Goal: Task Accomplishment & Management: Use online tool/utility

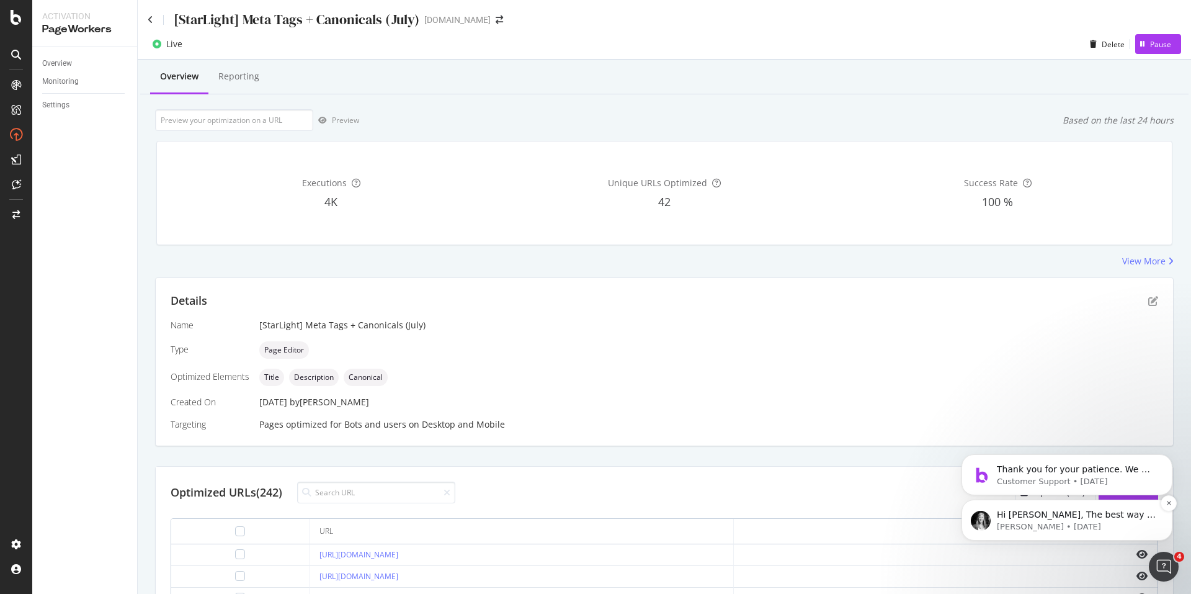
click at [1101, 521] on p "Alex • 4d ago" at bounding box center [1077, 526] width 160 height 11
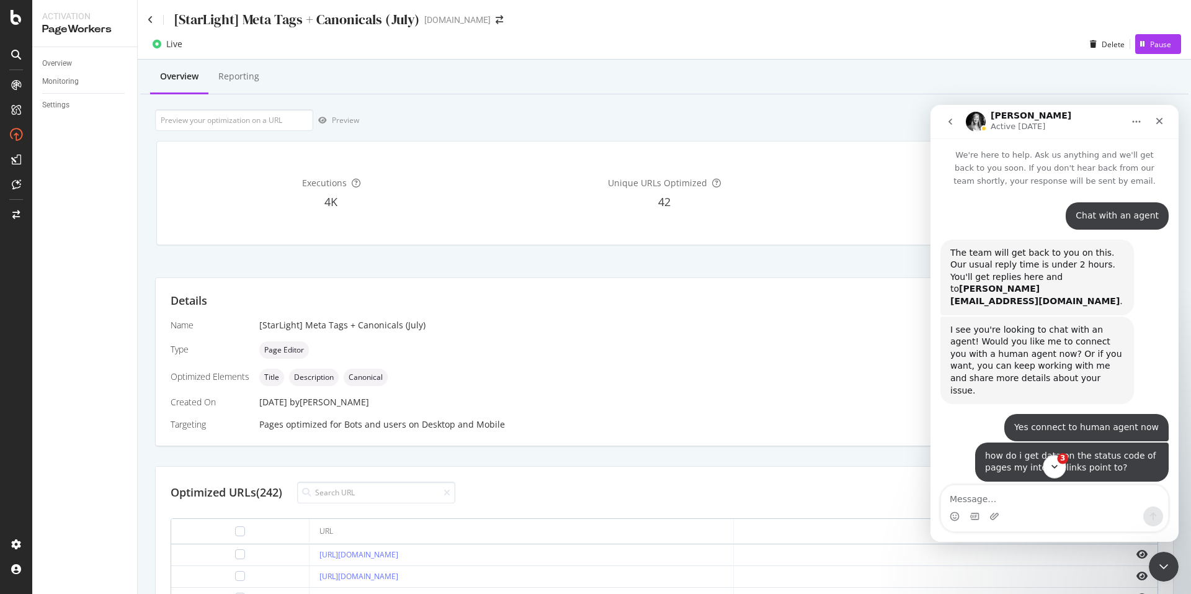
click at [1053, 461] on button "3" at bounding box center [1054, 466] width 23 height 23
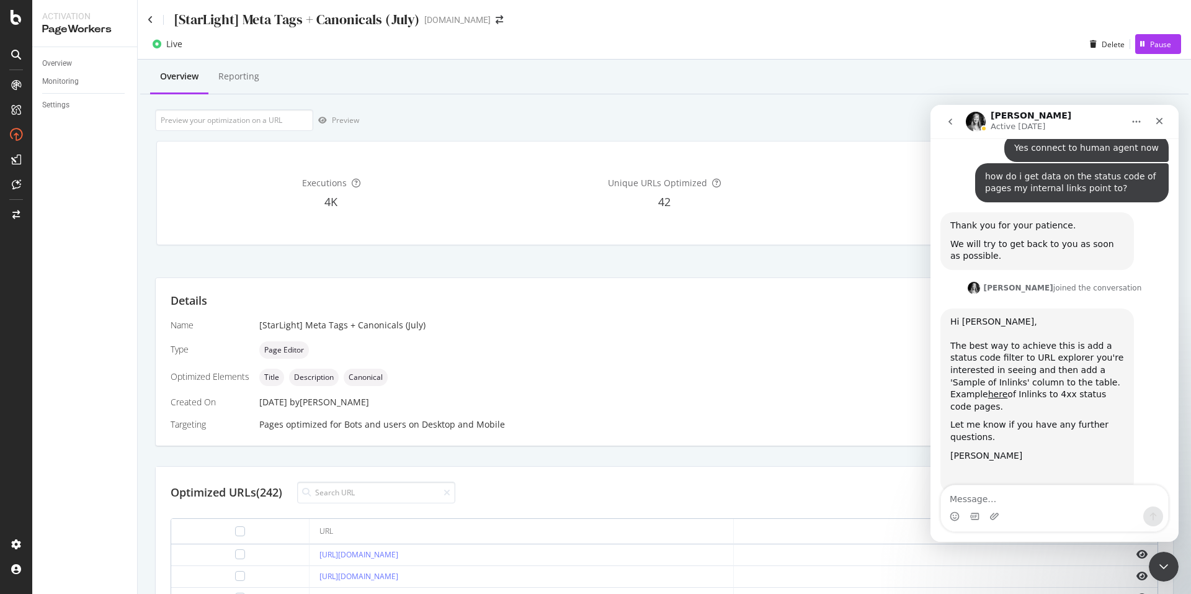
click at [146, 22] on div "[StarLight] Meta Tags + Canonicals (July) starhub.com" at bounding box center [664, 14] width 1053 height 29
click at [151, 20] on icon at bounding box center [151, 20] width 6 height 9
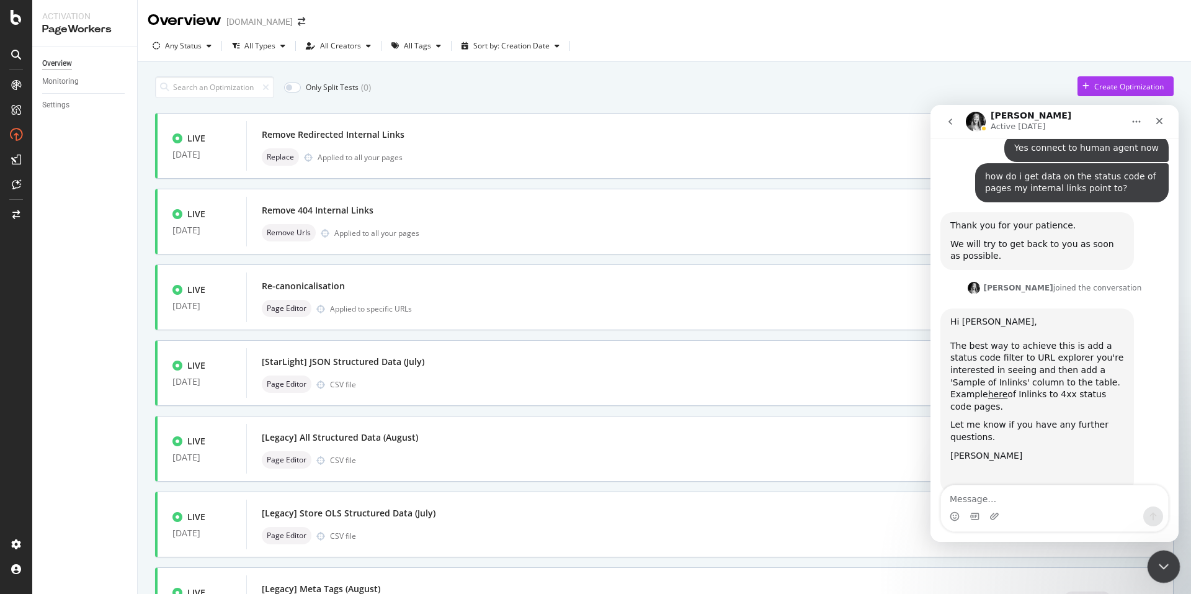
drag, startPoint x: 1167, startPoint y: 553, endPoint x: 2142, endPoint y: 1086, distance: 1110.8
click at [1168, 550] on div "Close Intercom Messenger" at bounding box center [1162, 565] width 30 height 30
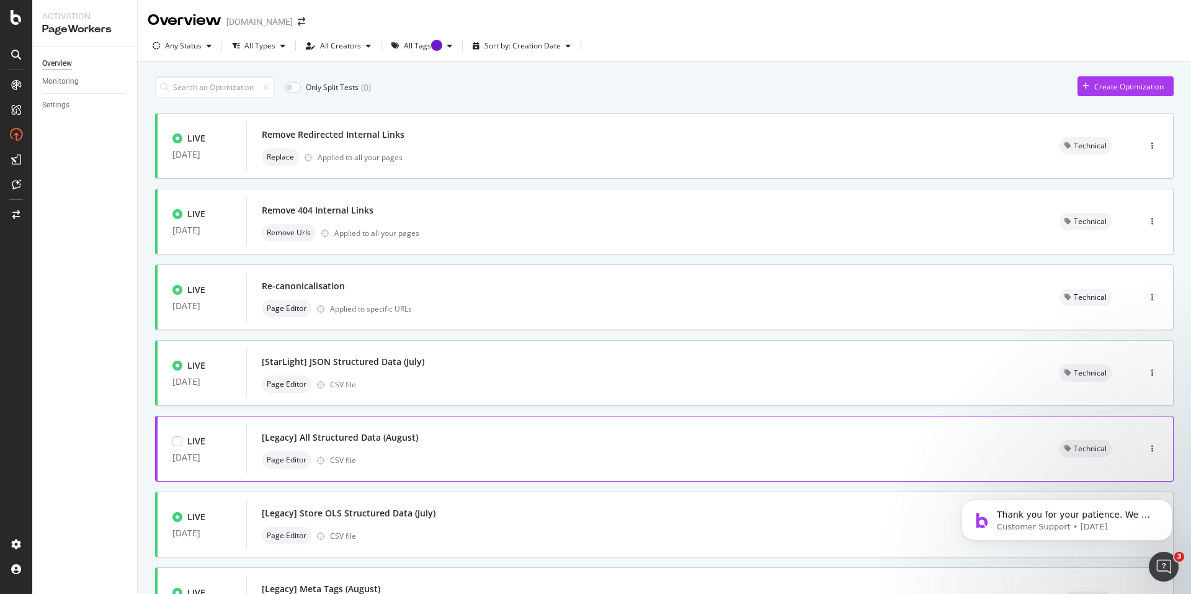
click at [428, 450] on div "[Legacy] All Structured Data (August) Page Editor CSV file" at bounding box center [646, 449] width 768 height 40
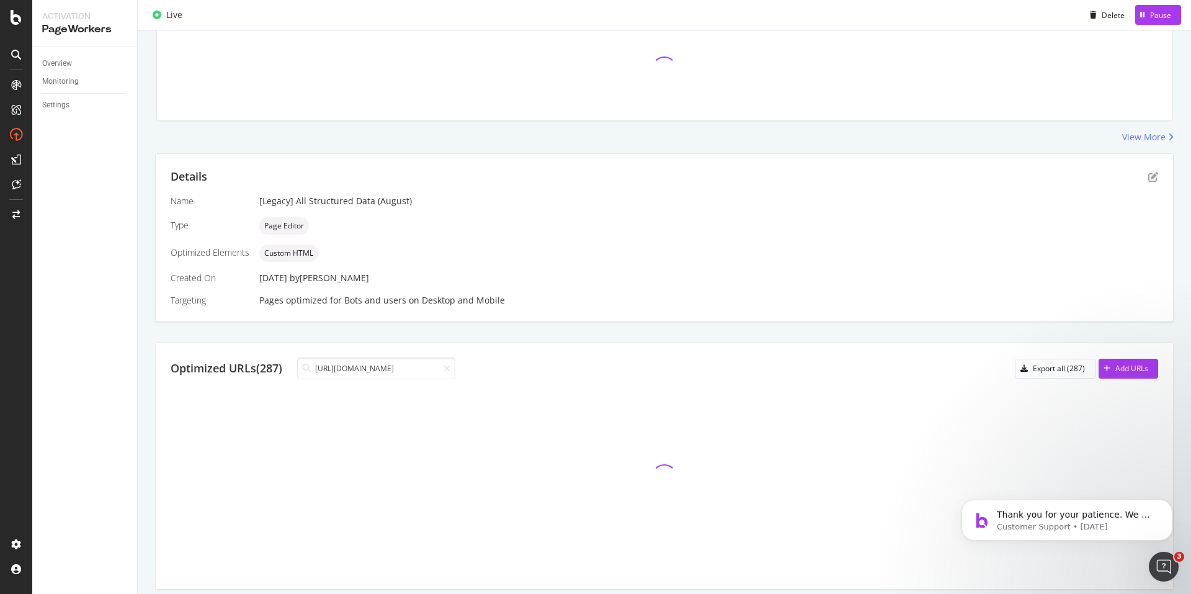
scroll to position [32, 0]
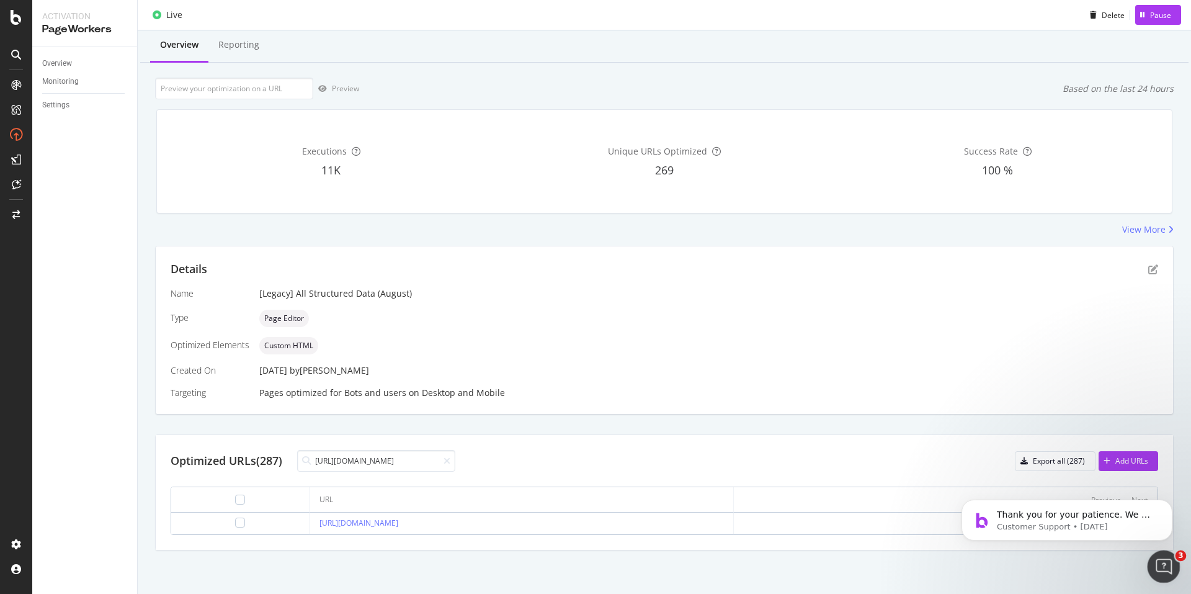
type input "https://www.starhub.com/personal/support/article.html?id=yftgil3psP6Ye7fnjfMiu9"
click at [1164, 555] on div "Open Intercom Messenger" at bounding box center [1161, 564] width 41 height 41
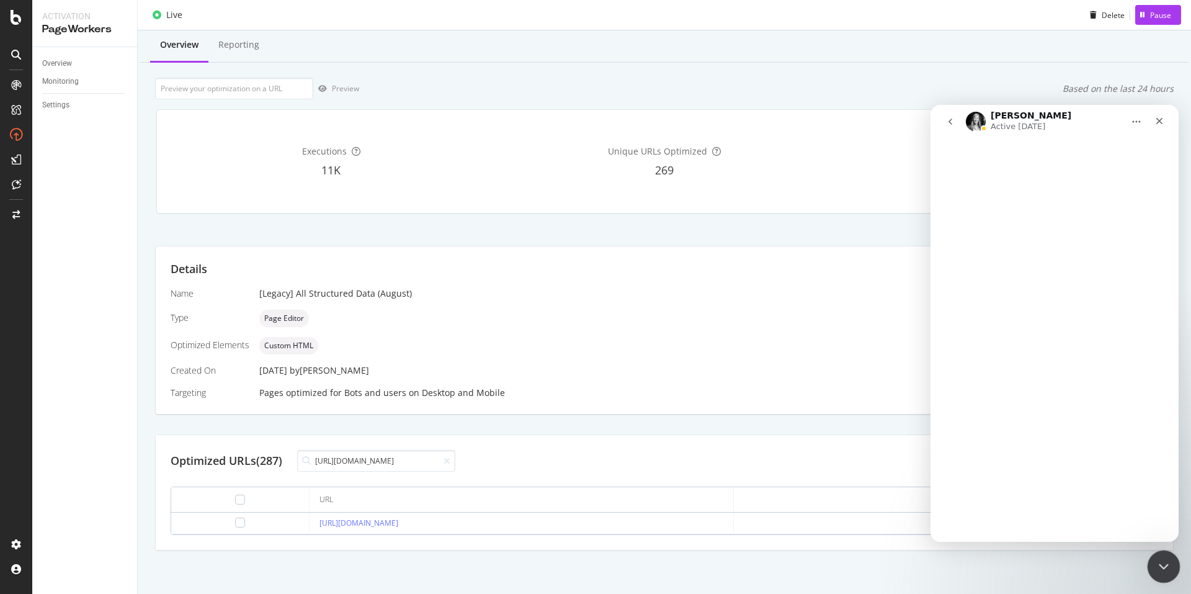
click at [1155, 564] on icon "Close Intercom Messenger" at bounding box center [1161, 564] width 15 height 15
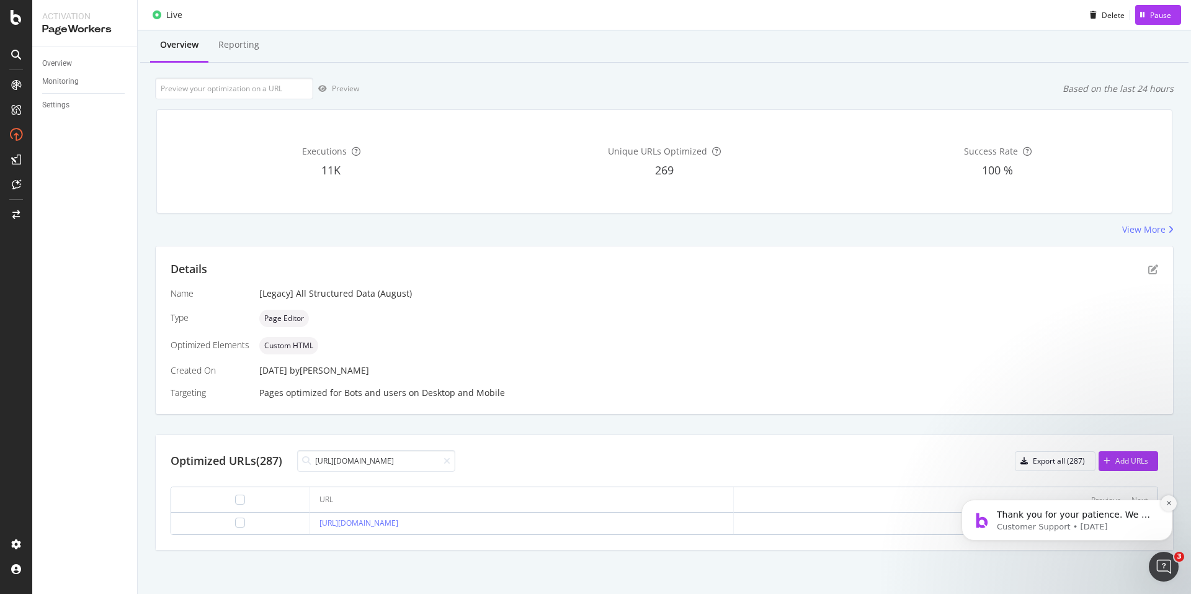
click at [1169, 503] on icon "Dismiss notification" at bounding box center [1168, 502] width 7 height 7
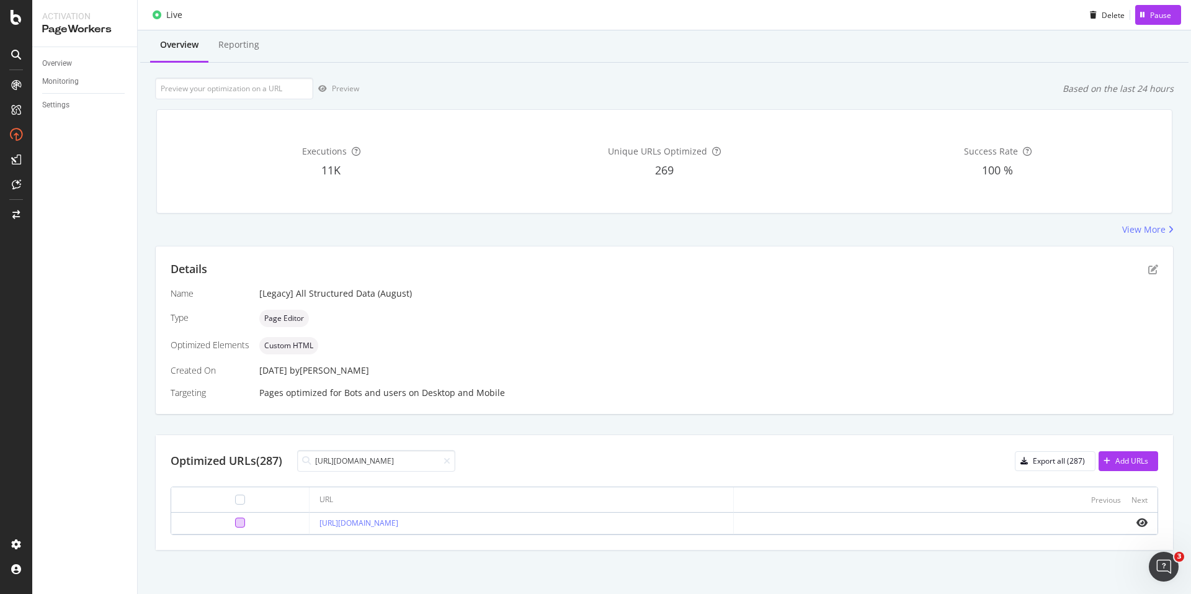
click at [235, 525] on div at bounding box center [240, 522] width 10 height 10
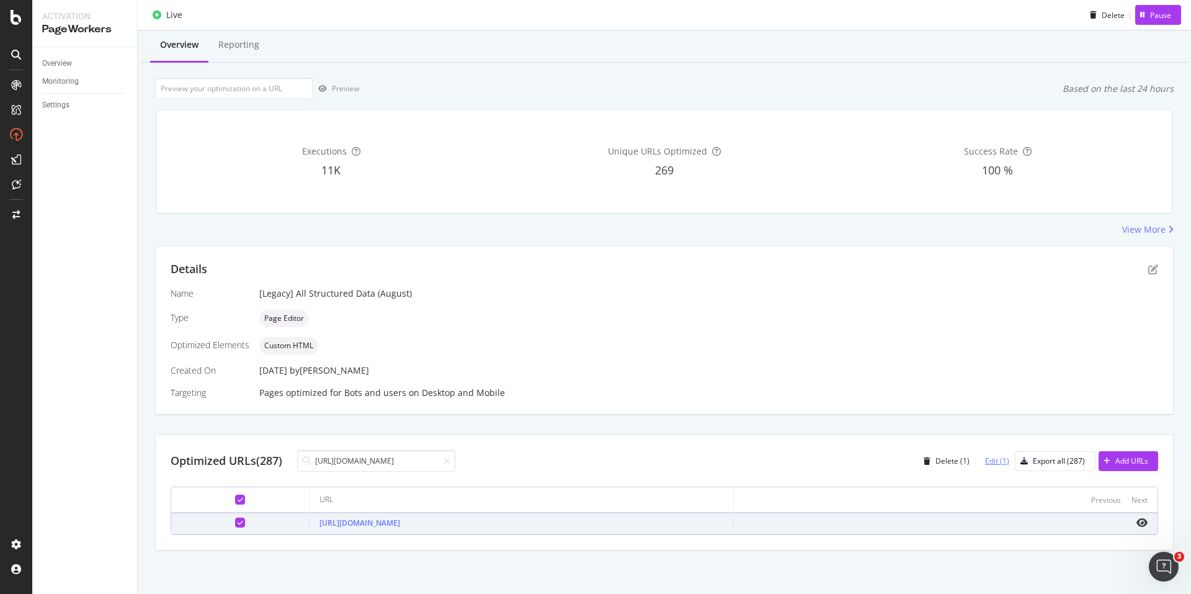
click at [985, 460] on div "Edit (1)" at bounding box center [997, 460] width 24 height 11
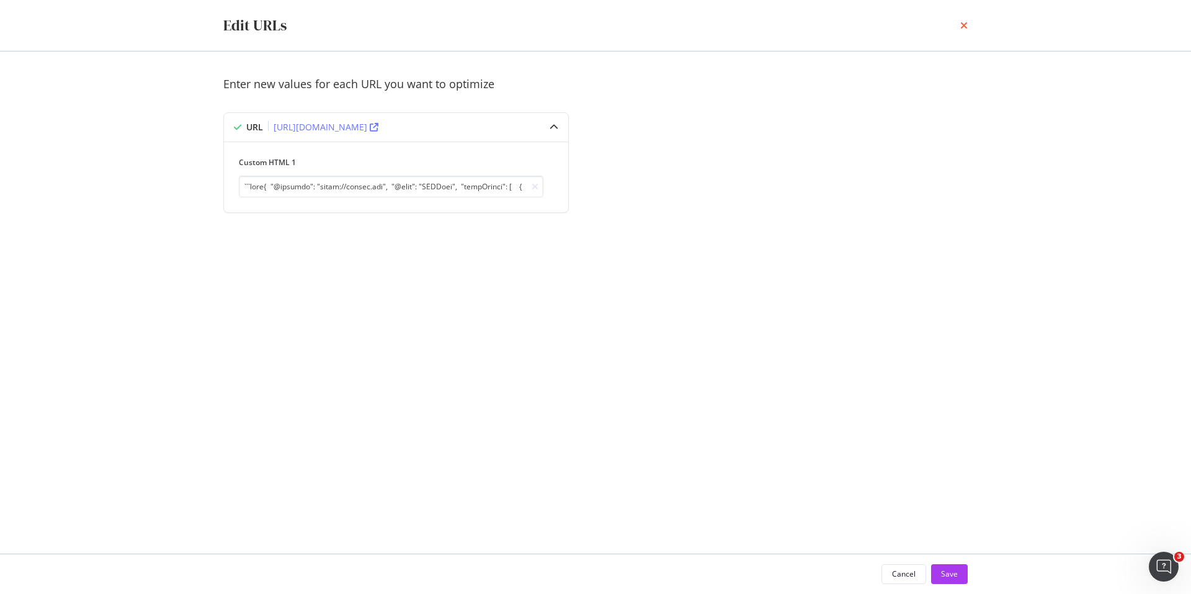
click at [965, 22] on icon "times" at bounding box center [963, 25] width 7 height 10
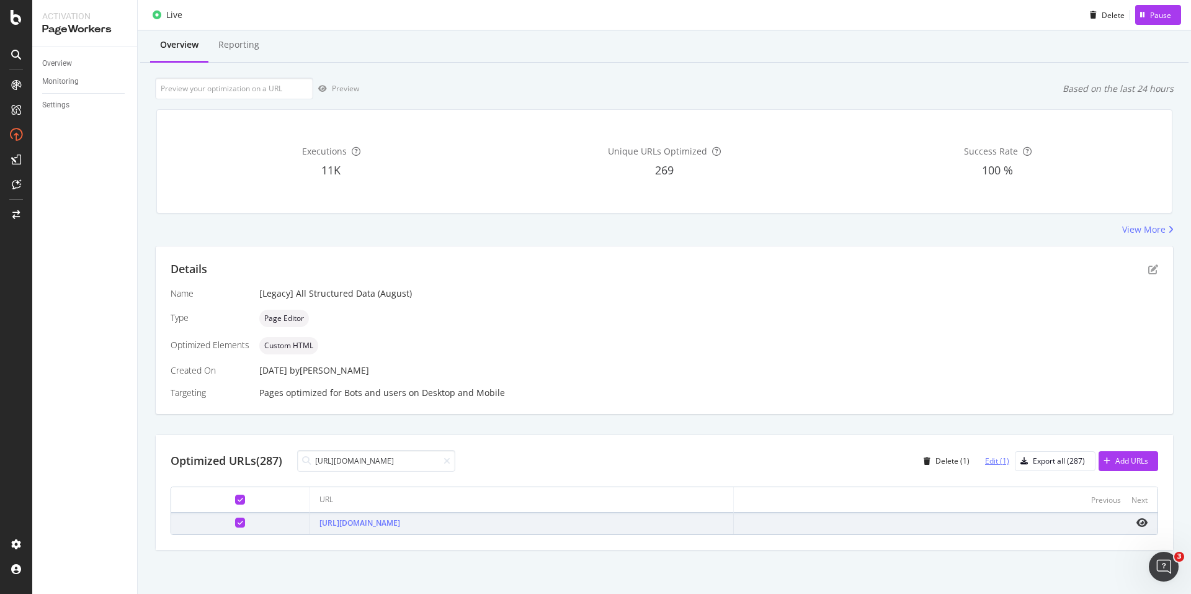
click at [985, 461] on div "Edit (1)" at bounding box center [997, 460] width 24 height 11
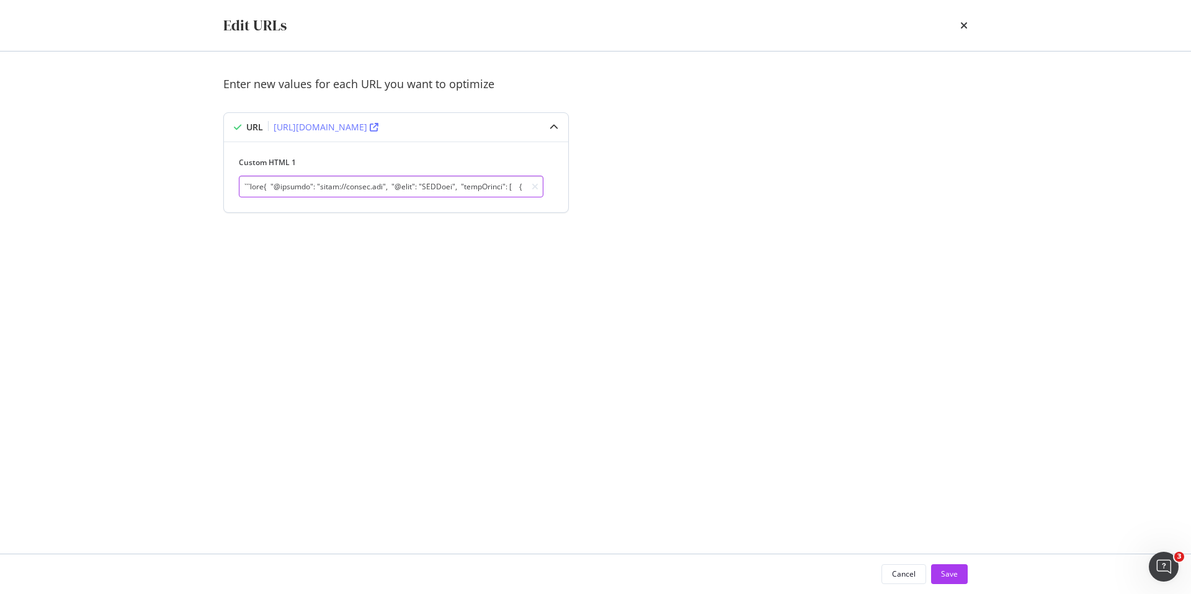
click at [354, 195] on input "modal" at bounding box center [391, 187] width 305 height 22
paste input "{ "@context": "https://schema.org", "@type": "FAQPage", "mainEntity": [ { "@typ…"
type input "{ "@context": "https://schema.org", "@type": "FAQPage", "mainEntity": [ { "@typ…"
click at [958, 577] on button "Save" at bounding box center [949, 574] width 37 height 20
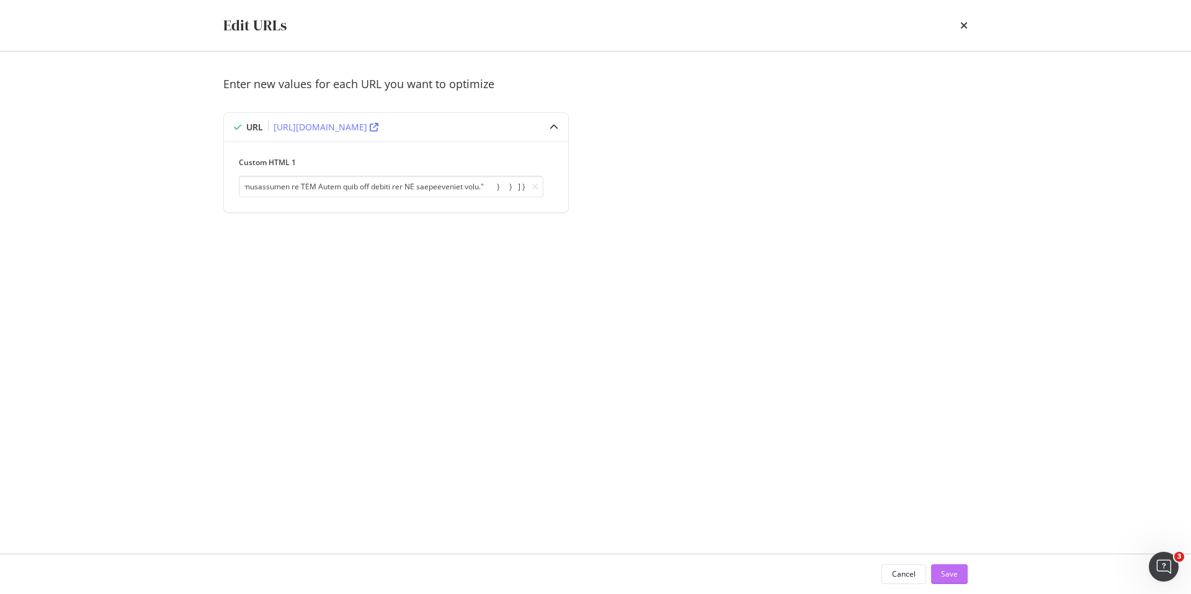
scroll to position [0, 0]
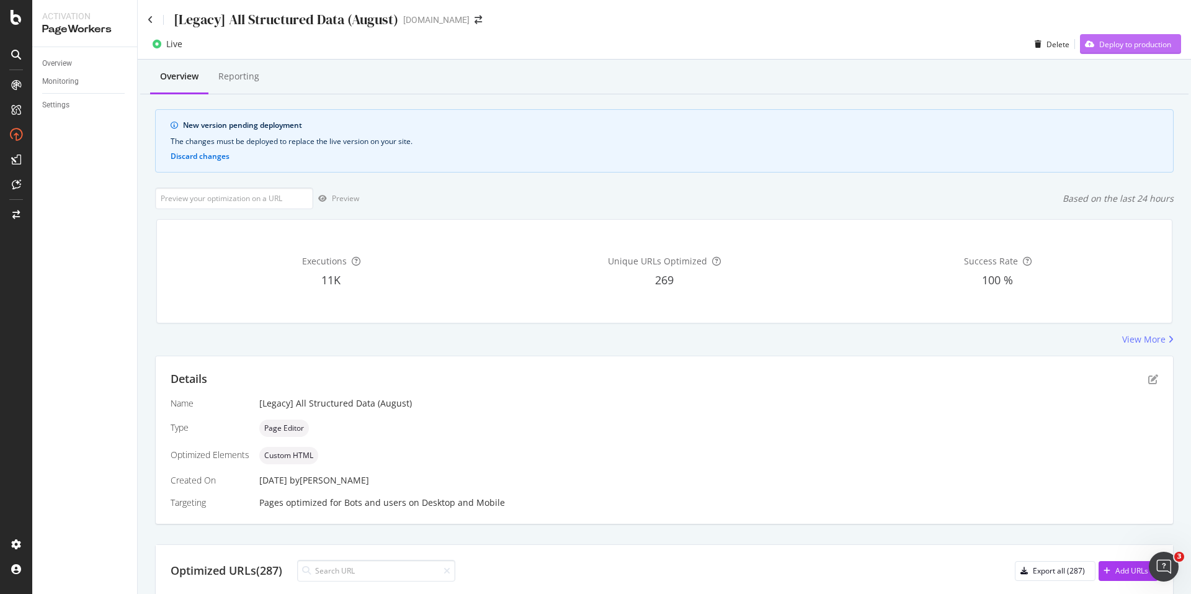
click at [1108, 53] on div "Deploy to production" at bounding box center [1125, 44] width 91 height 19
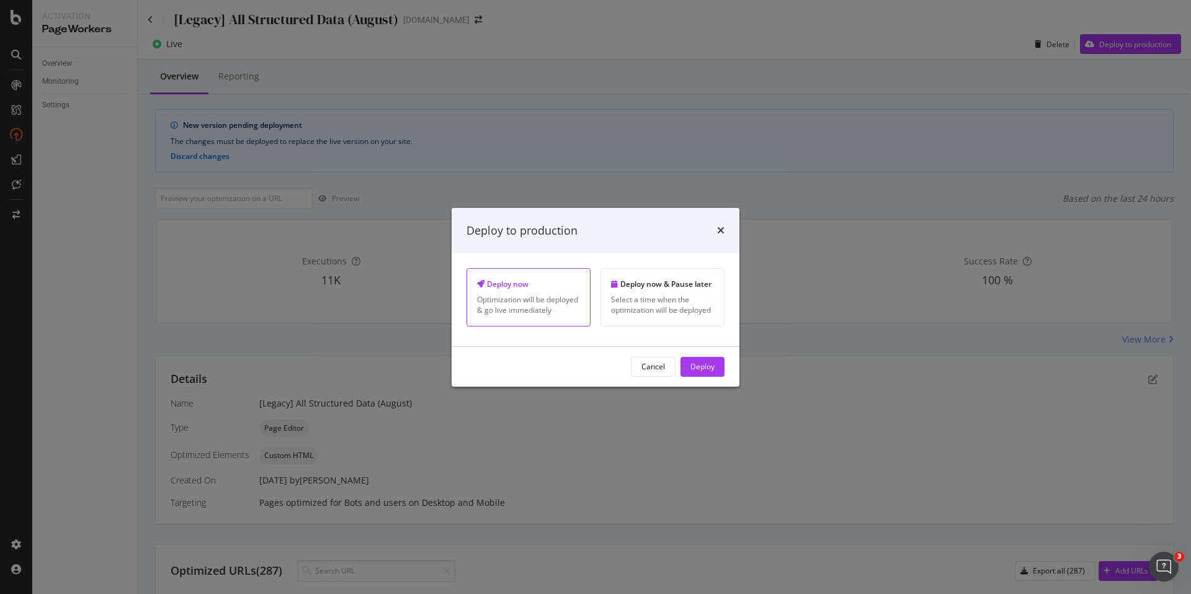
click at [700, 365] on div "Deploy" at bounding box center [702, 366] width 24 height 11
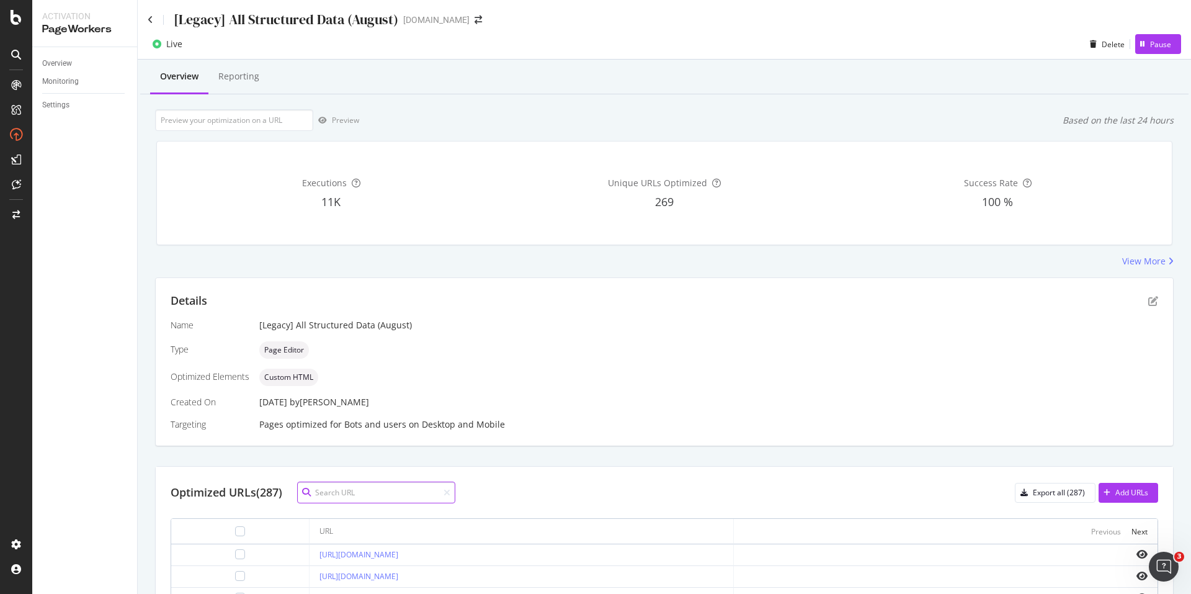
paste input "https://www.starhub.com/personal/support/article.html?id=wSapWvy6ND2iYUd5VlOyU7"
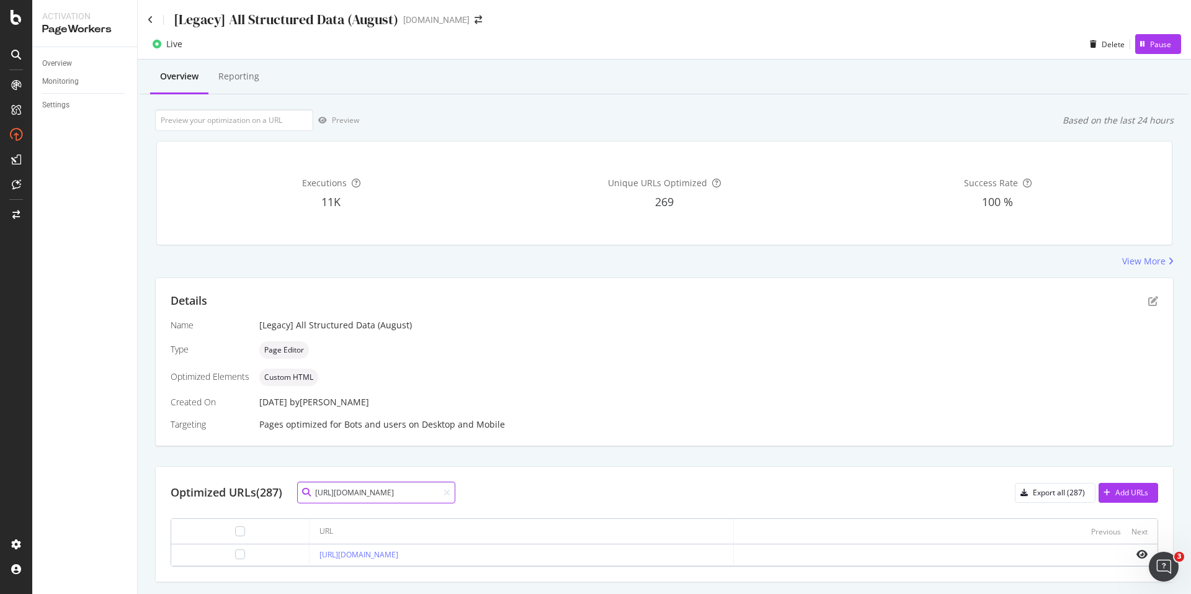
scroll to position [32, 0]
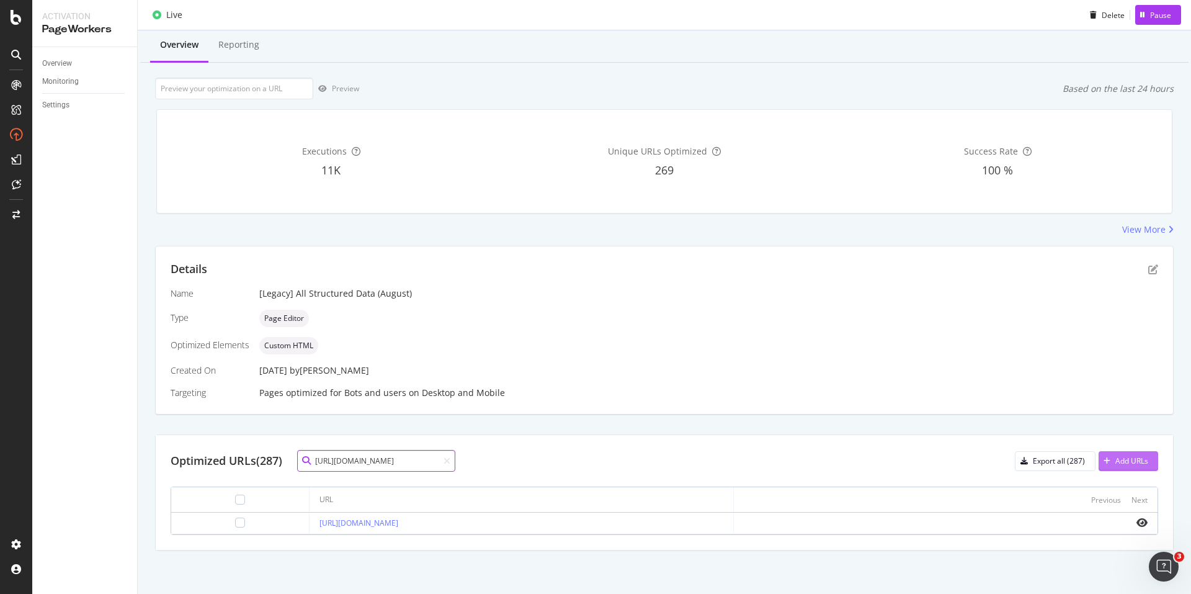
type input "https://www.starhub.com/personal/support/article.html?id=wSapWvy6ND2iYUd5VlOyU7"
click at [449, 459] on icon at bounding box center [446, 460] width 7 height 9
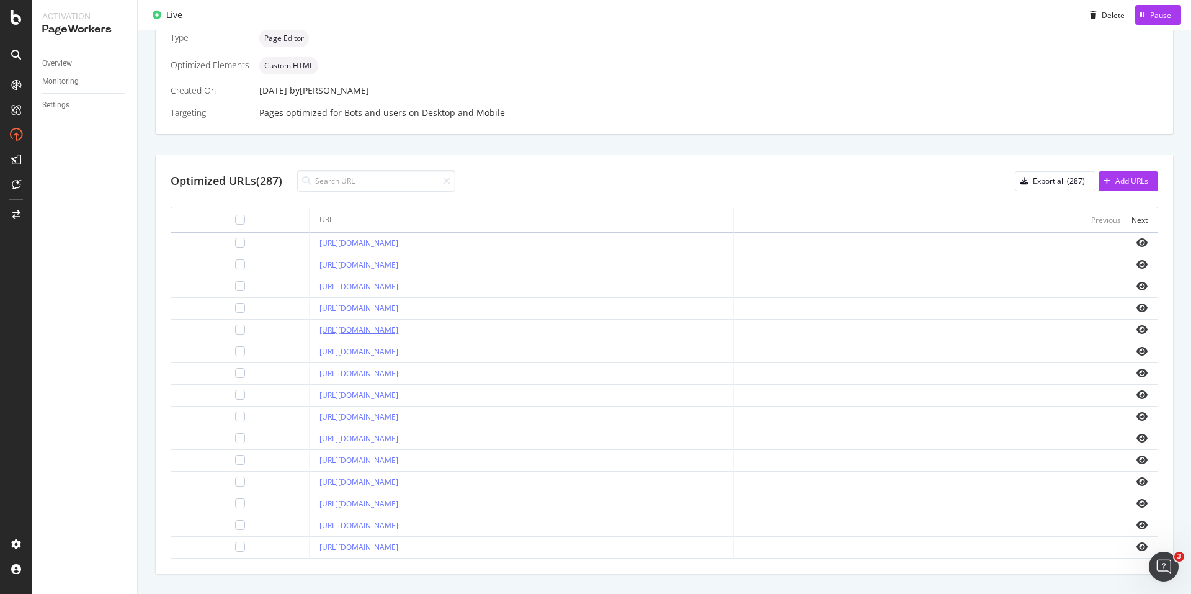
scroll to position [336, 0]
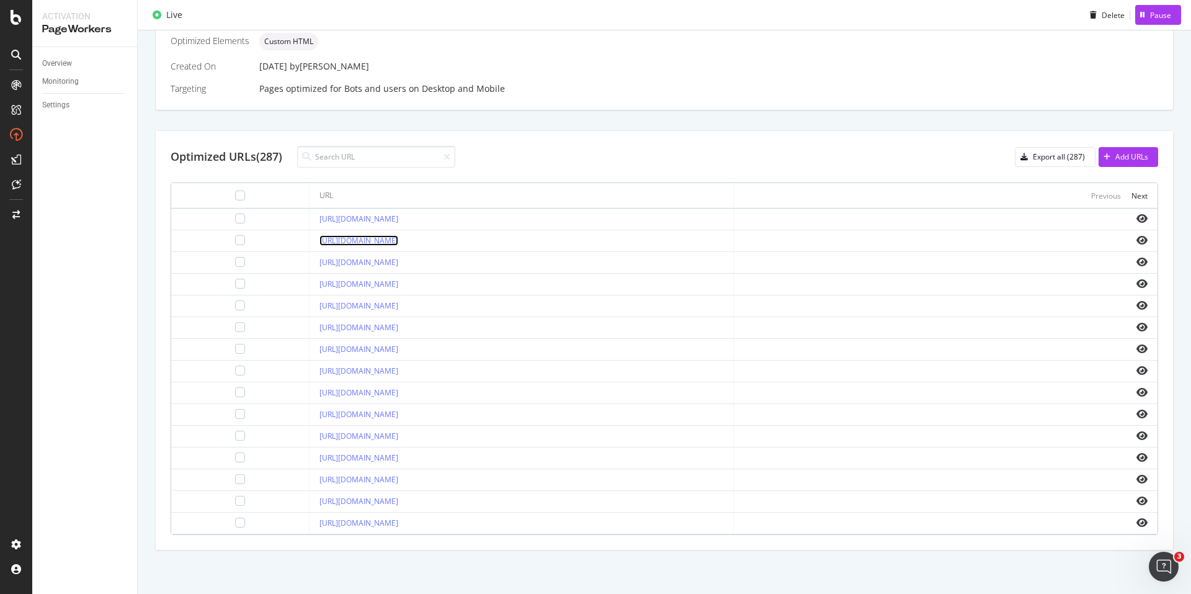
click at [398, 239] on link "[URL][DOMAIN_NAME]" at bounding box center [358, 240] width 79 height 11
click at [398, 236] on link "[URL][DOMAIN_NAME]" at bounding box center [358, 240] width 79 height 11
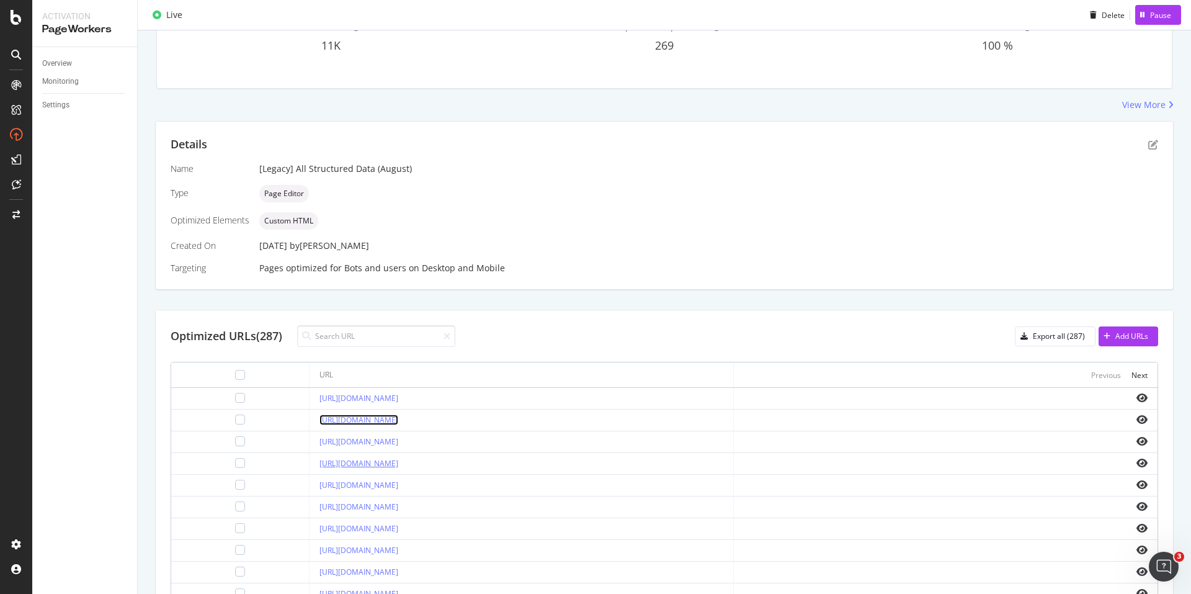
scroll to position [25, 0]
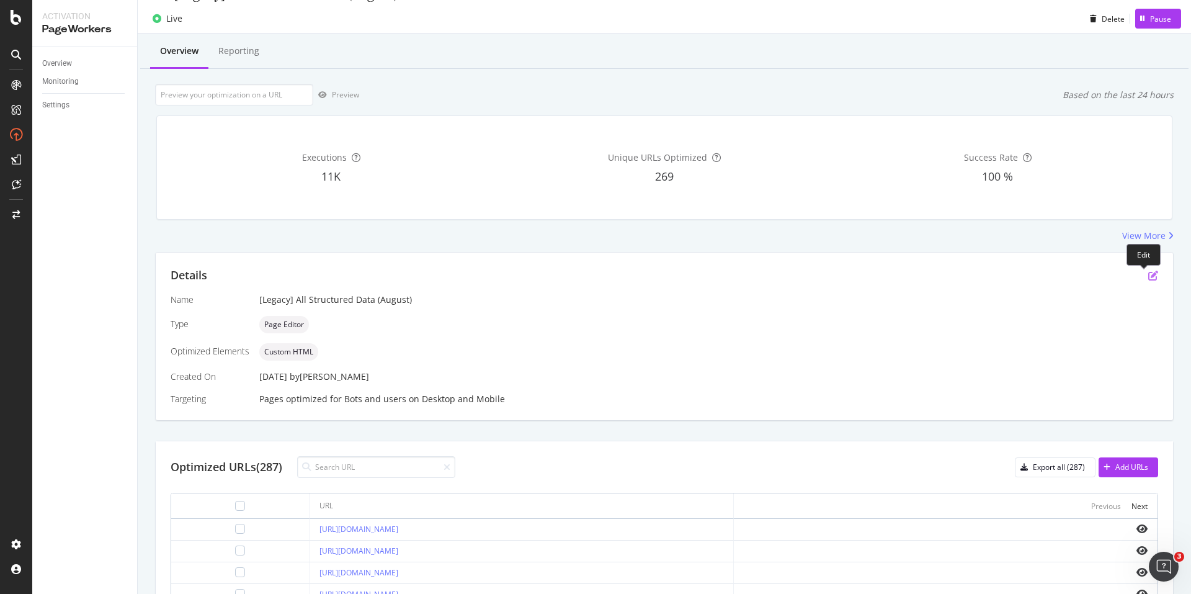
click at [1148, 274] on icon "pen-to-square" at bounding box center [1153, 275] width 10 height 10
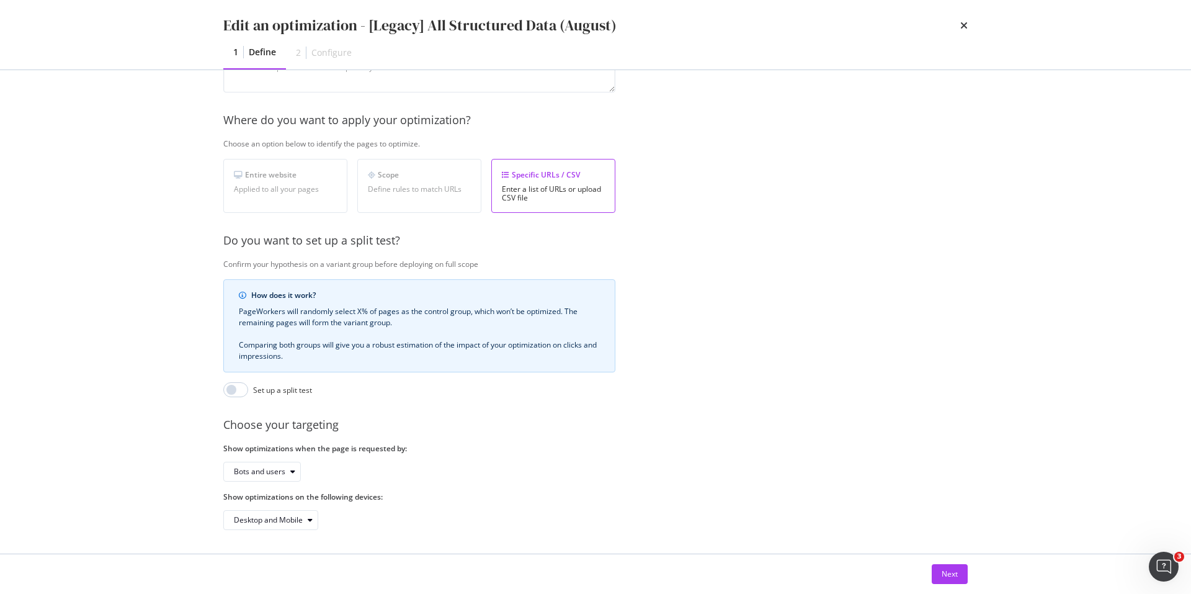
scroll to position [162, 0]
click at [955, 563] on div "Next" at bounding box center [595, 574] width 794 height 40
click at [952, 567] on div "Next" at bounding box center [949, 573] width 16 height 19
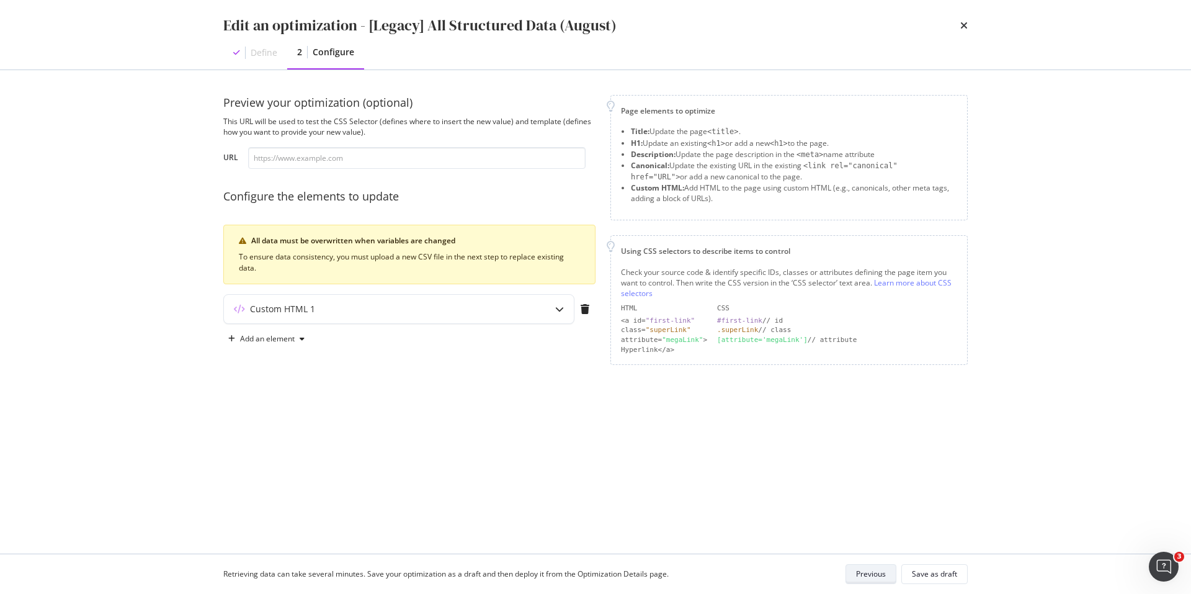
scroll to position [0, 0]
click at [423, 321] on div "Custom HTML 1" at bounding box center [399, 309] width 350 height 29
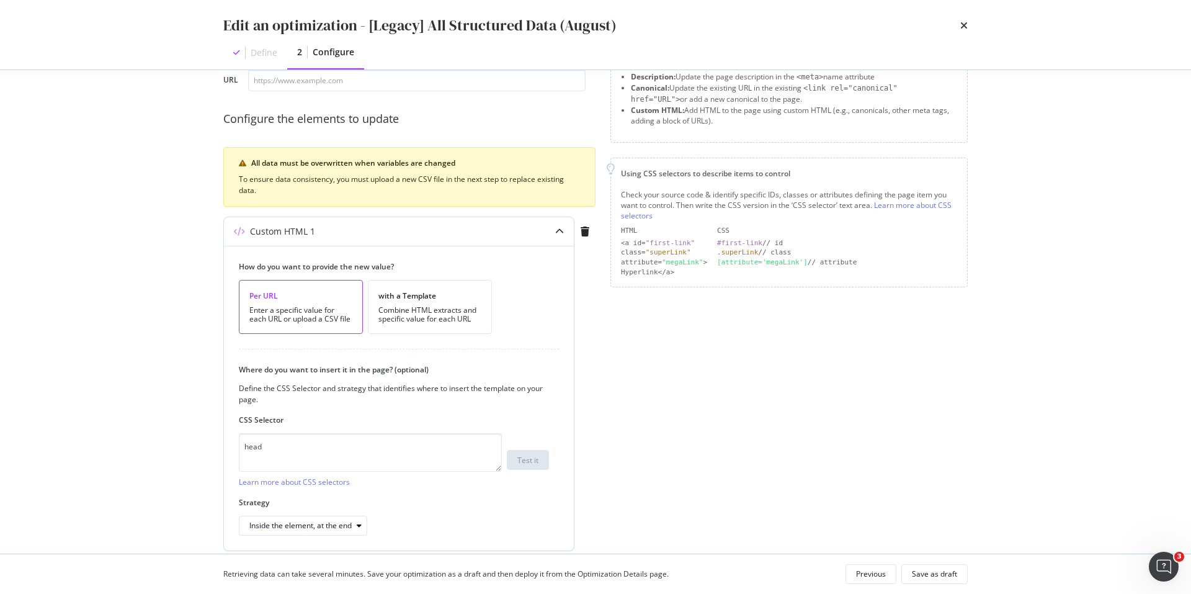
scroll to position [125, 0]
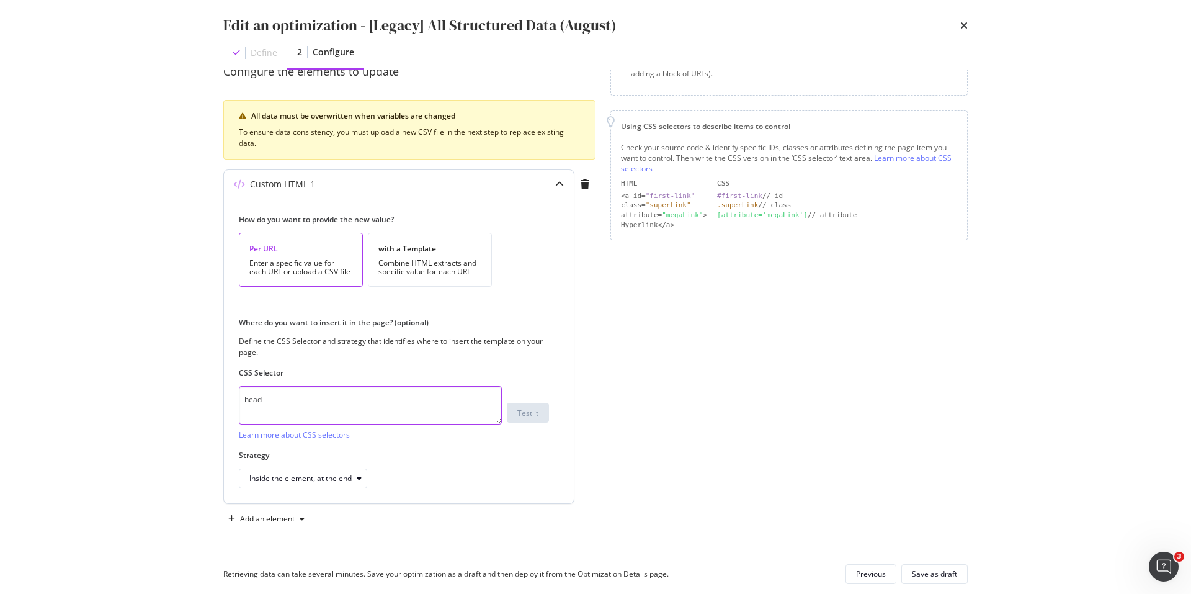
click at [333, 414] on textarea "head" at bounding box center [370, 405] width 263 height 38
drag, startPoint x: 277, startPoint y: 409, endPoint x: 271, endPoint y: 413, distance: 7.2
click at [277, 409] on textarea "head" at bounding box center [370, 405] width 263 height 38
click at [271, 413] on textarea "head" at bounding box center [370, 405] width 263 height 38
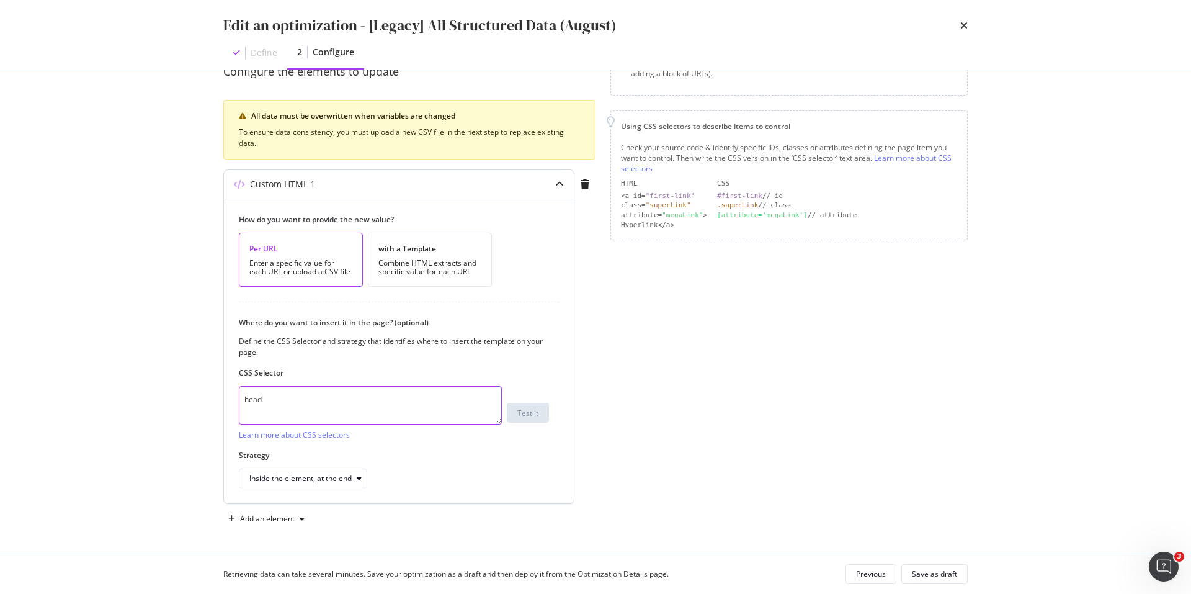
click at [271, 413] on textarea "head" at bounding box center [370, 405] width 263 height 38
click at [538, 491] on div "How do you want to provide the new value? Per URL Enter a specific value for ea…" at bounding box center [399, 350] width 350 height 305
click at [880, 574] on div "Previous" at bounding box center [871, 573] width 30 height 11
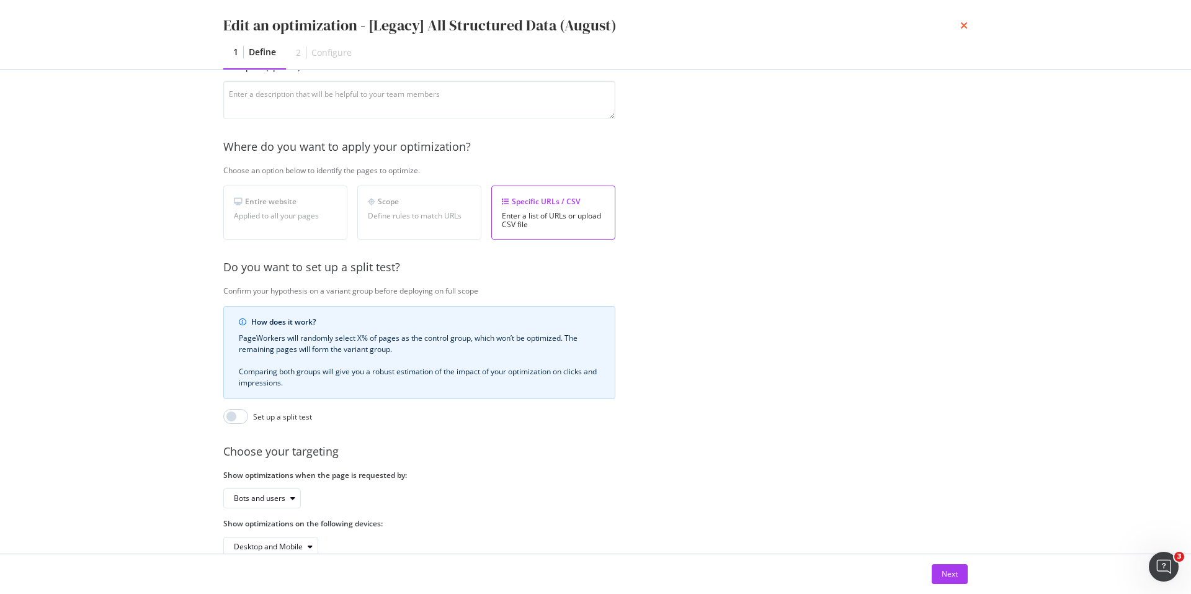
click at [962, 21] on icon "times" at bounding box center [963, 25] width 7 height 10
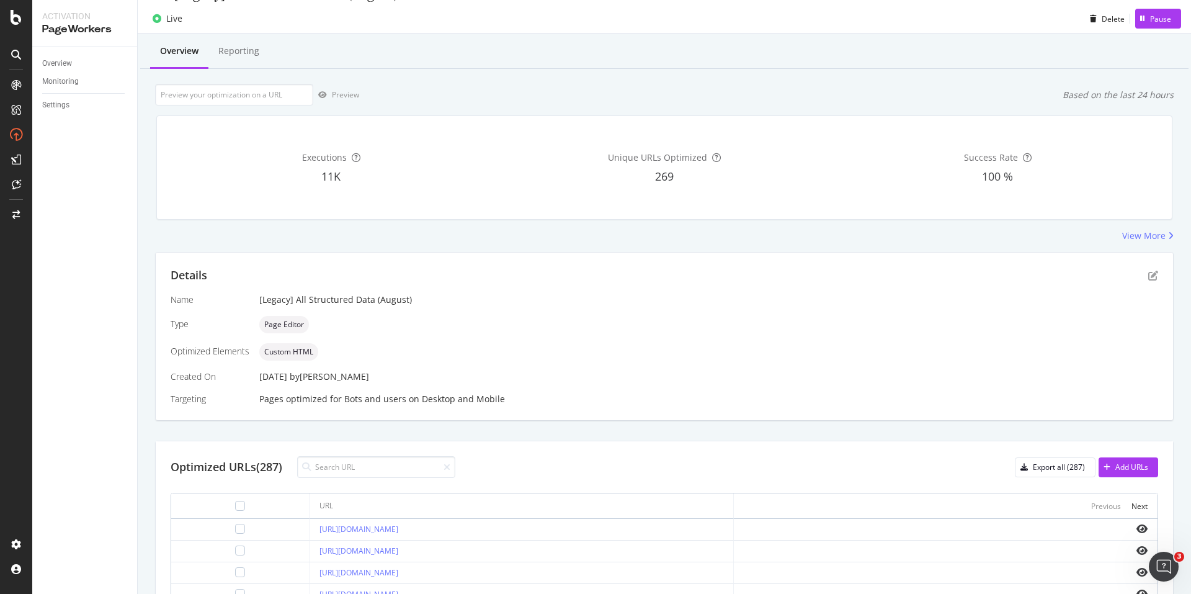
scroll to position [211, 0]
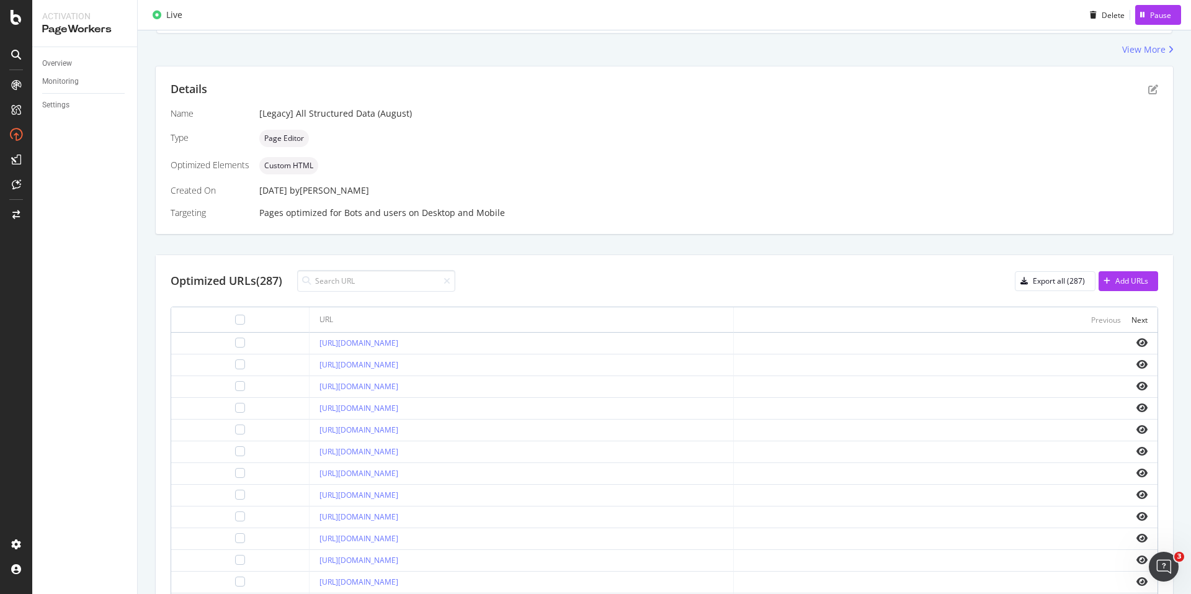
click at [463, 370] on div "[URL][DOMAIN_NAME]" at bounding box center [520, 364] width 403 height 11
click at [398, 370] on link "[URL][DOMAIN_NAME]" at bounding box center [358, 364] width 79 height 11
click at [385, 282] on input at bounding box center [376, 281] width 158 height 22
type input "10gbps"
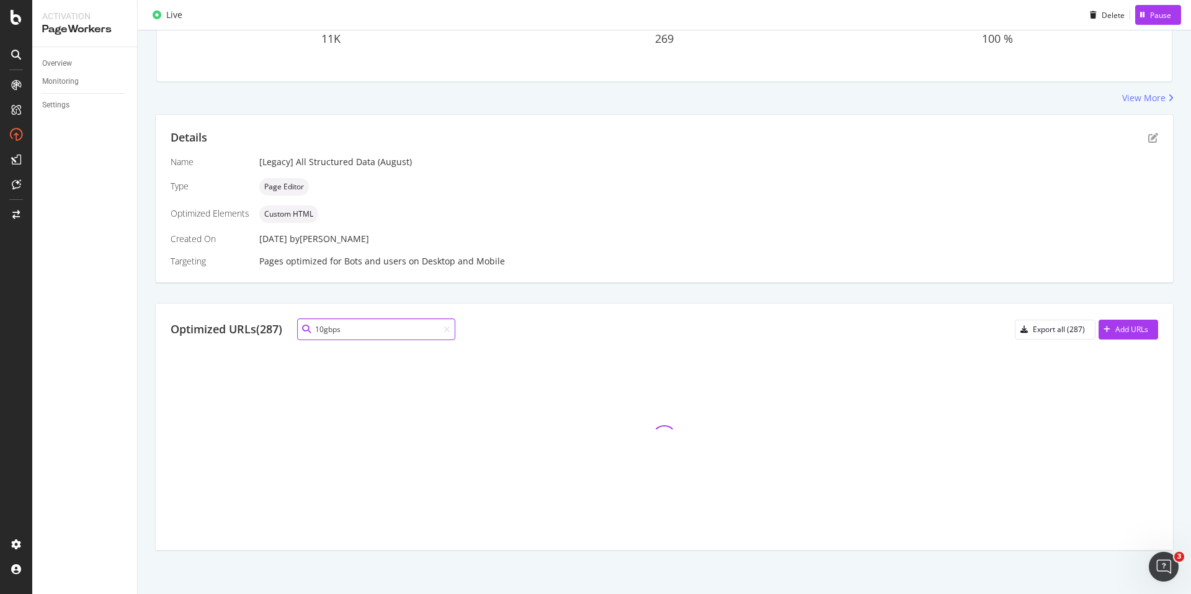
scroll to position [53, 0]
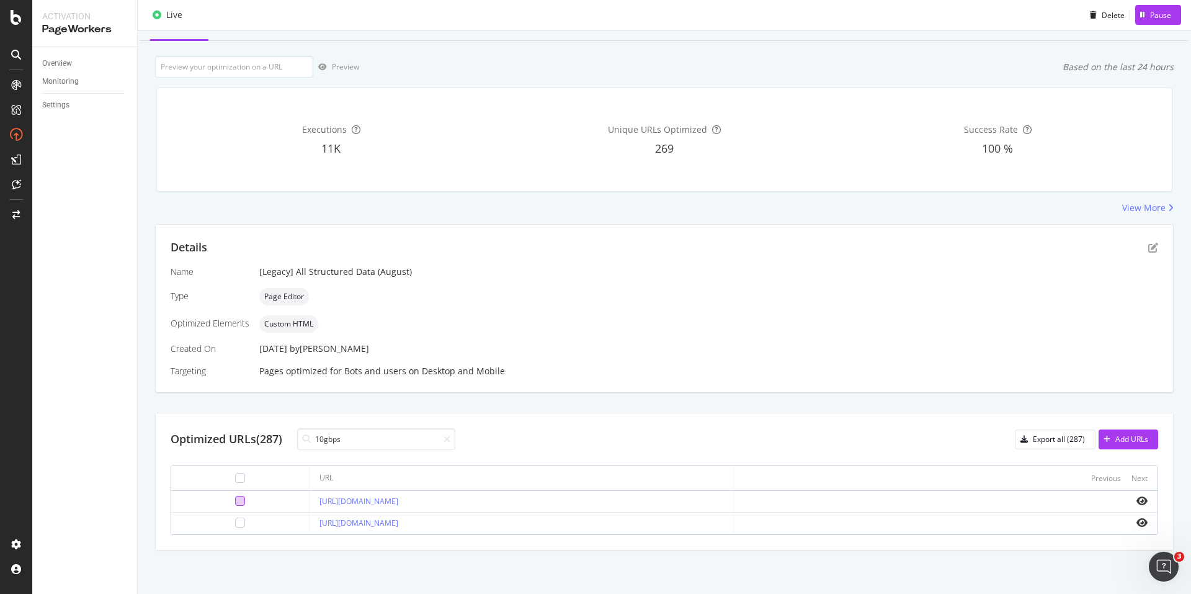
click at [235, 503] on div at bounding box center [240, 501] width 10 height 10
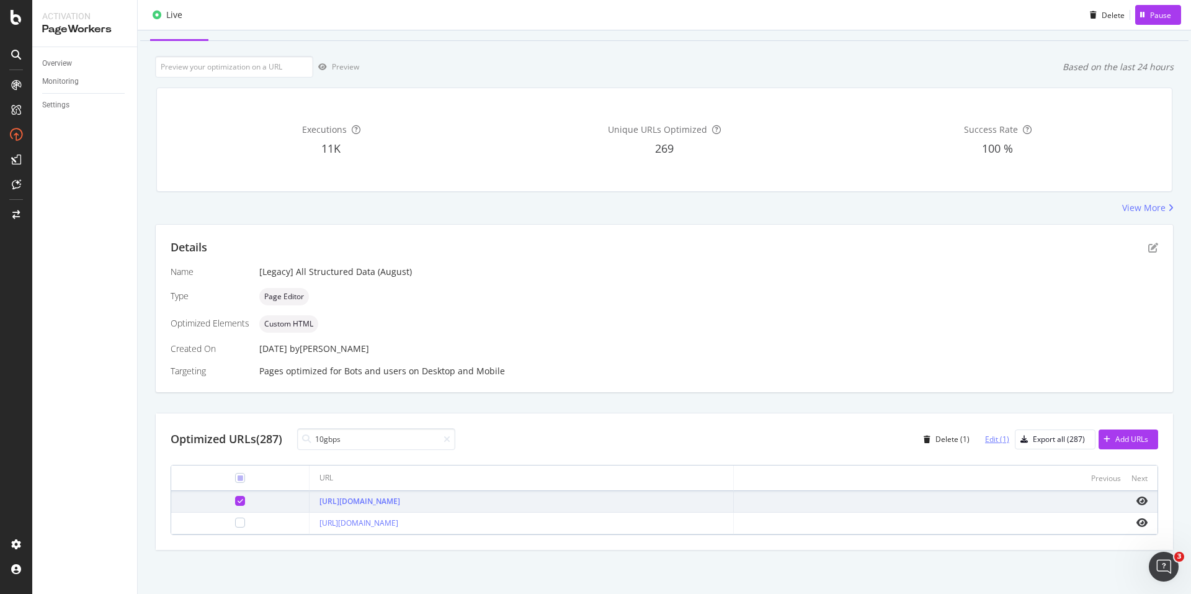
click at [995, 443] on div "Edit (1)" at bounding box center [997, 439] width 24 height 11
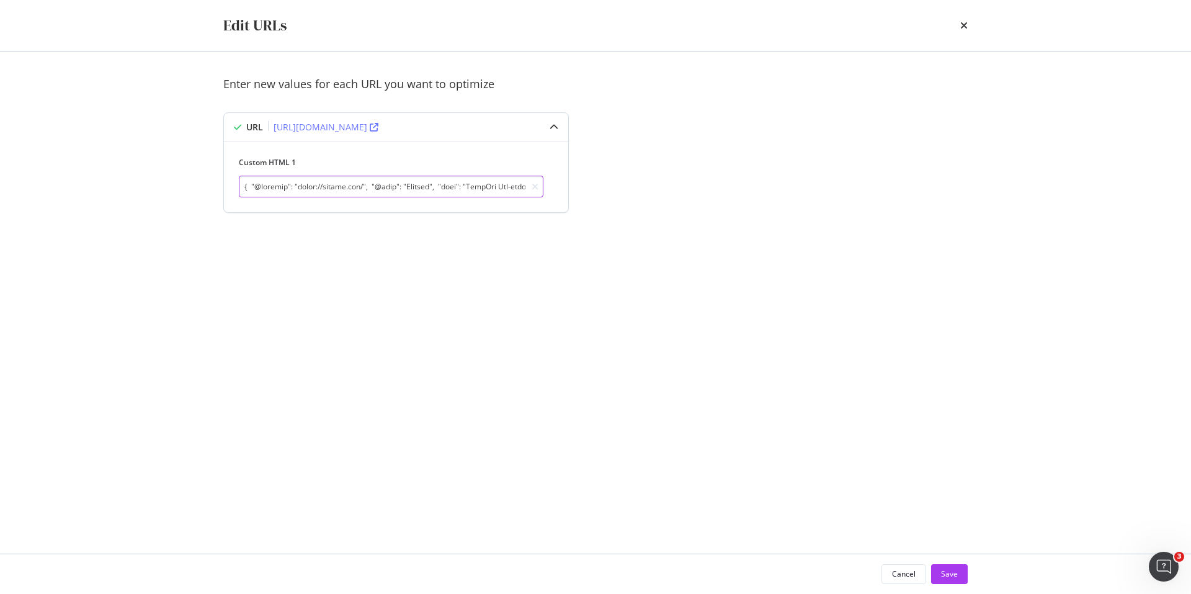
click at [360, 195] on input "modal" at bounding box center [391, 187] width 305 height 22
drag, startPoint x: 314, startPoint y: 189, endPoint x: 569, endPoint y: 204, distance: 255.4
click at [569, 204] on div "URL https://www.starhub.com/personal/broadband/10gbps.html Custom HTML 1" at bounding box center [406, 164] width 366 height 105
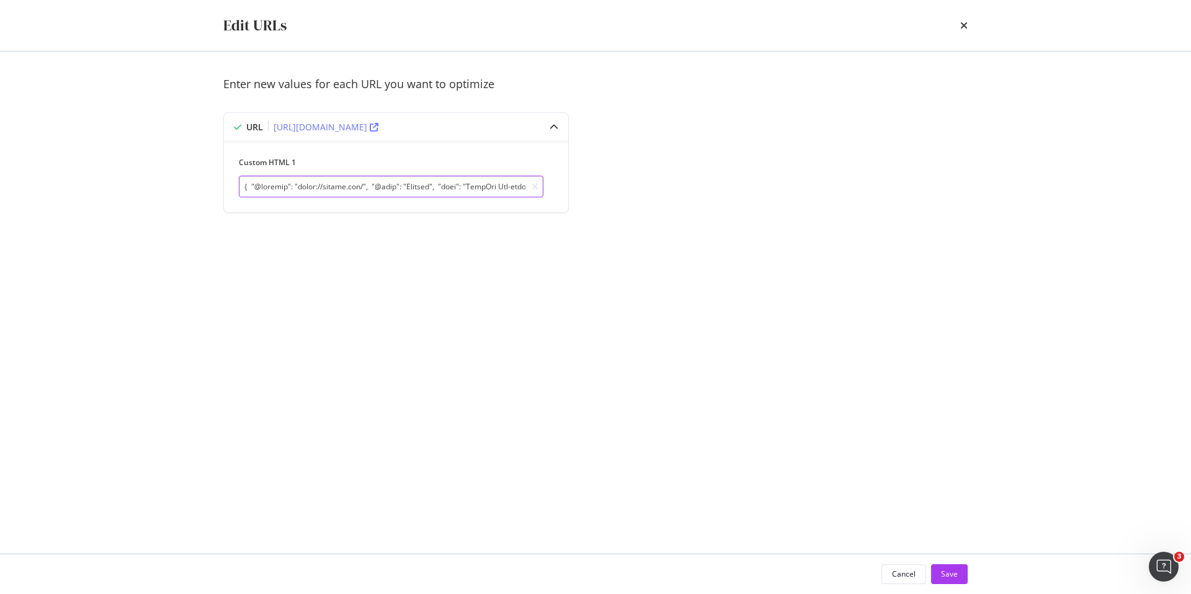
drag, startPoint x: 79, startPoint y: 162, endPoint x: 0, endPoint y: 131, distance: 84.9
click at [0, 131] on div "Edit URLs Enter new values for each URL you want to optimize URL https://www.st…" at bounding box center [595, 297] width 1191 height 594
paste input "<script type="application/ld+json"> { "@context": "https://schema.org/", "@type…"
drag, startPoint x: 336, startPoint y: 195, endPoint x: 0, endPoint y: 189, distance: 335.6
click at [0, 189] on div "Edit URLs Enter new values for each URL you want to optimize URL https://www.st…" at bounding box center [595, 297] width 1191 height 594
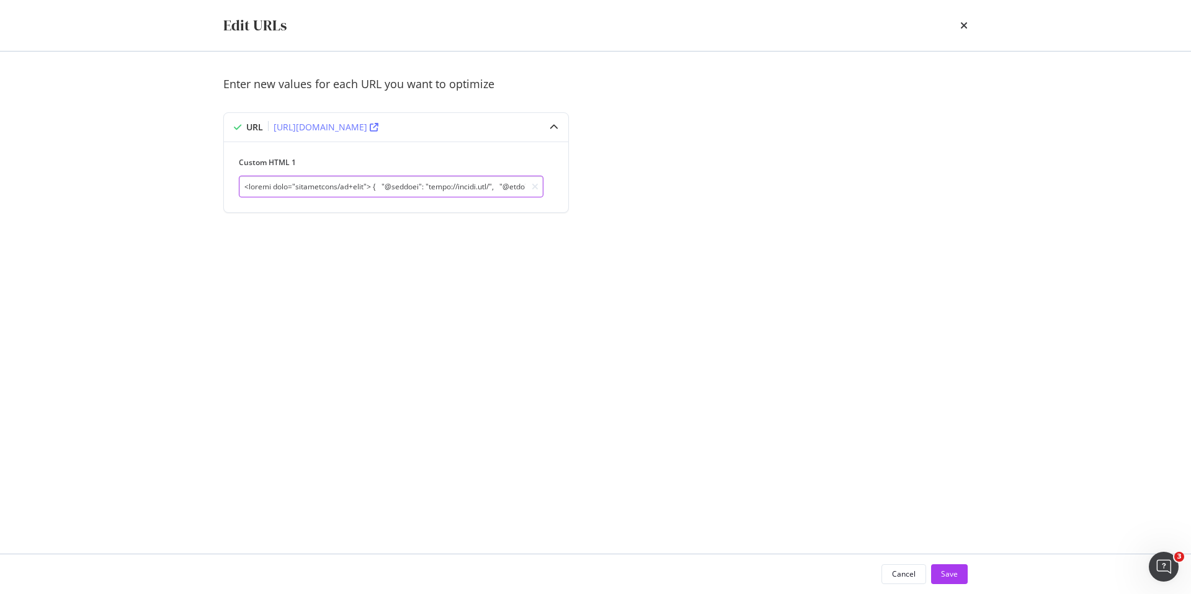
type input "<script type="application/ld+json"> { "@context": "https://schema.org/", "@type…"
click at [538, 305] on div "Enter new values for each URL you want to optimize URL https://www.starhub.com/…" at bounding box center [595, 302] width 744 height 452
click at [946, 571] on div "Save" at bounding box center [949, 573] width 17 height 11
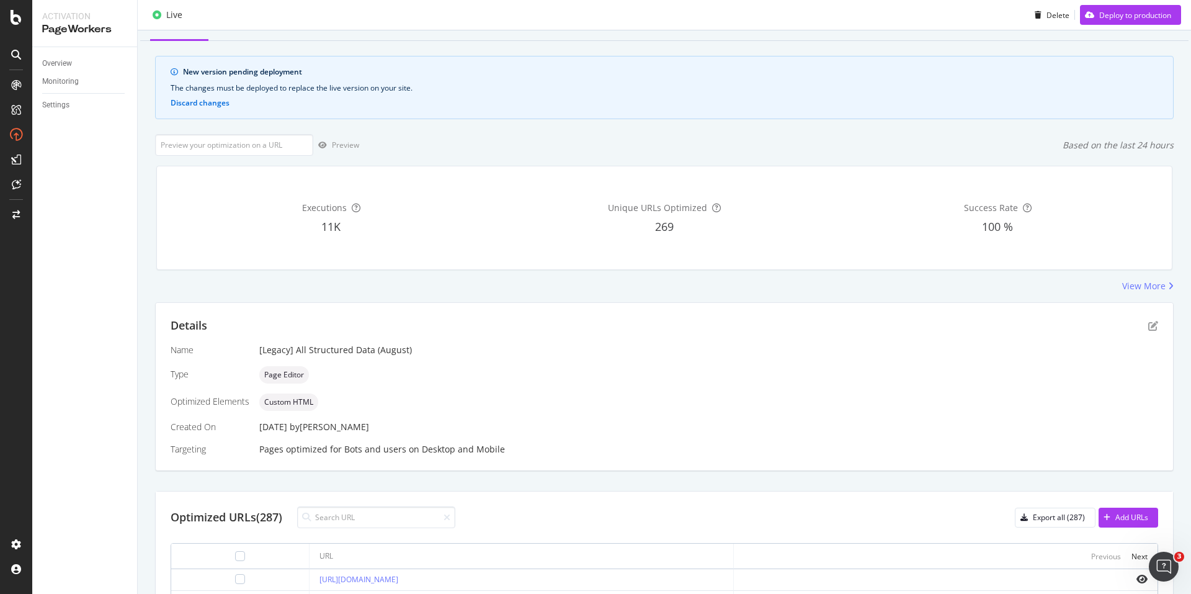
click at [1085, 4] on div "Live Delete Deploy to production" at bounding box center [664, 15] width 1053 height 30
click at [1087, 9] on div "Deploy to production" at bounding box center [1125, 15] width 91 height 19
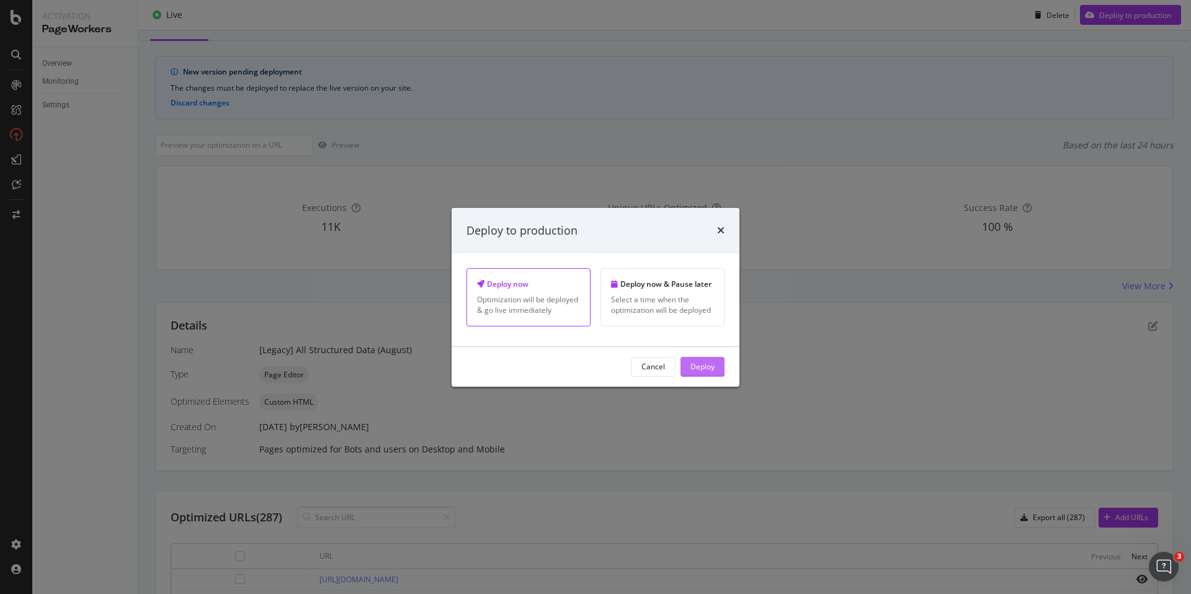
click at [708, 373] on div "Deploy" at bounding box center [702, 366] width 24 height 19
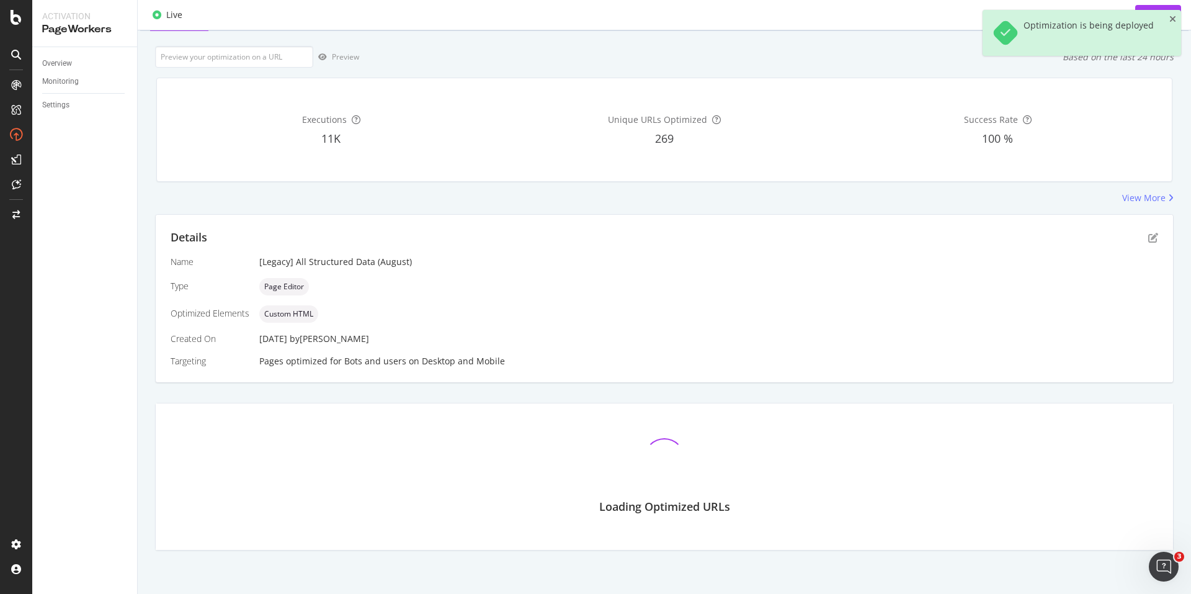
scroll to position [111, 0]
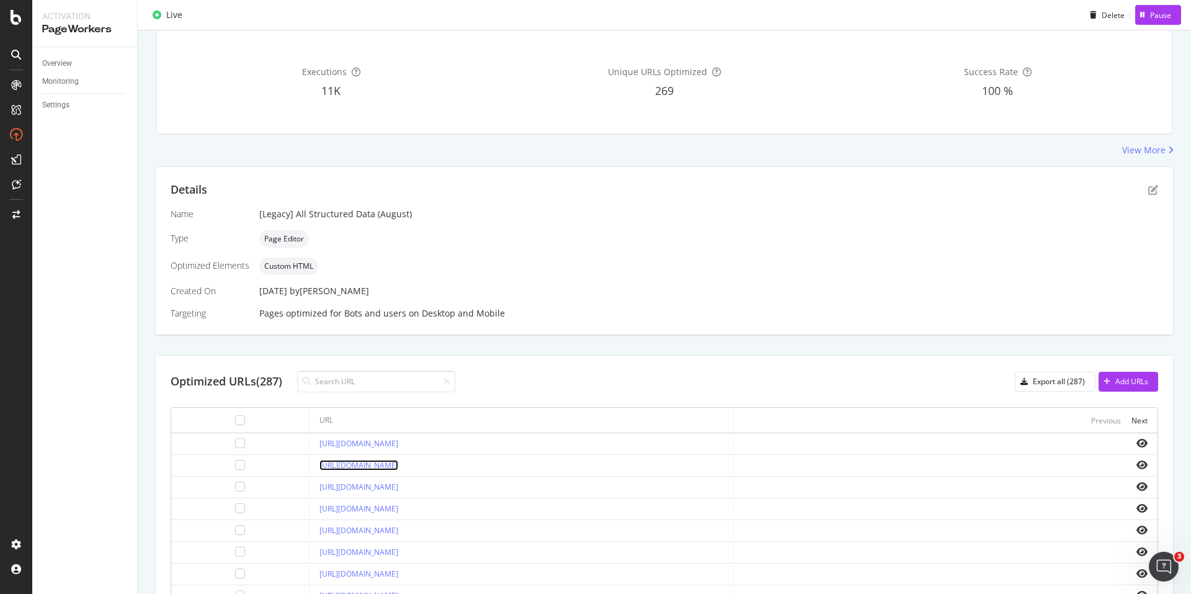
click at [398, 468] on link "[URL][DOMAIN_NAME]" at bounding box center [358, 465] width 79 height 11
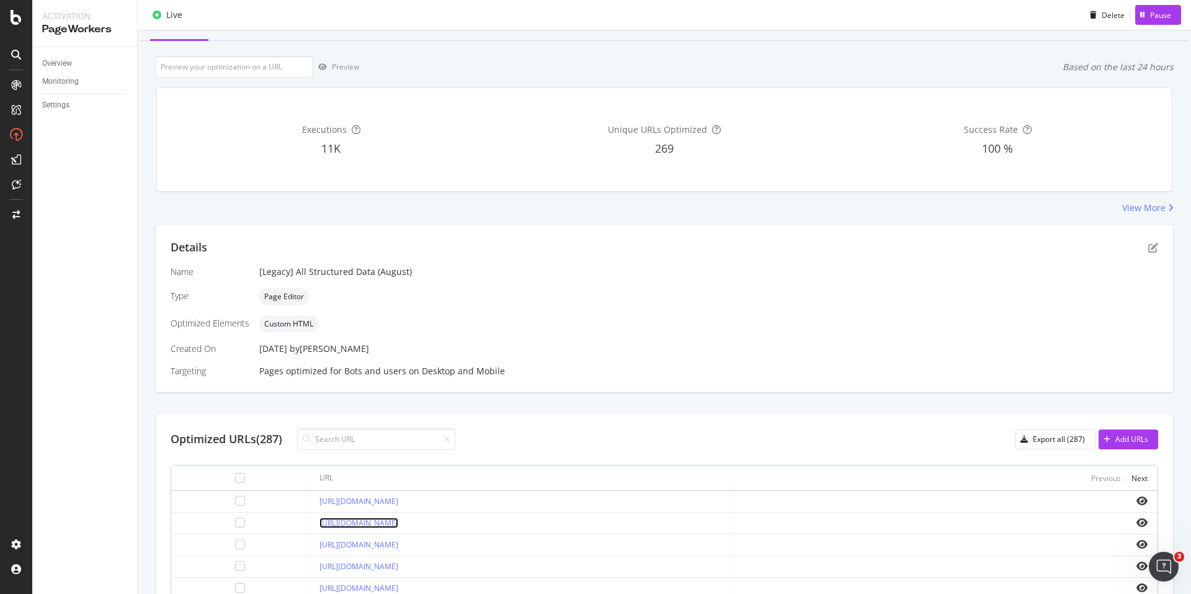
scroll to position [124, 0]
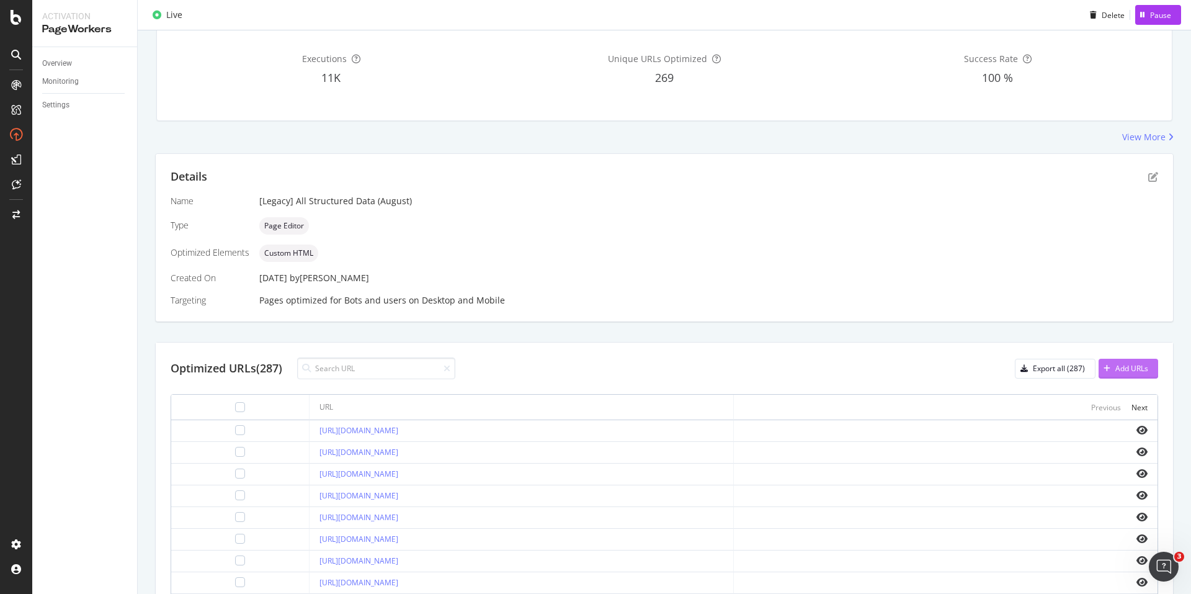
click at [1121, 365] on div "Add URLs" at bounding box center [1131, 368] width 33 height 11
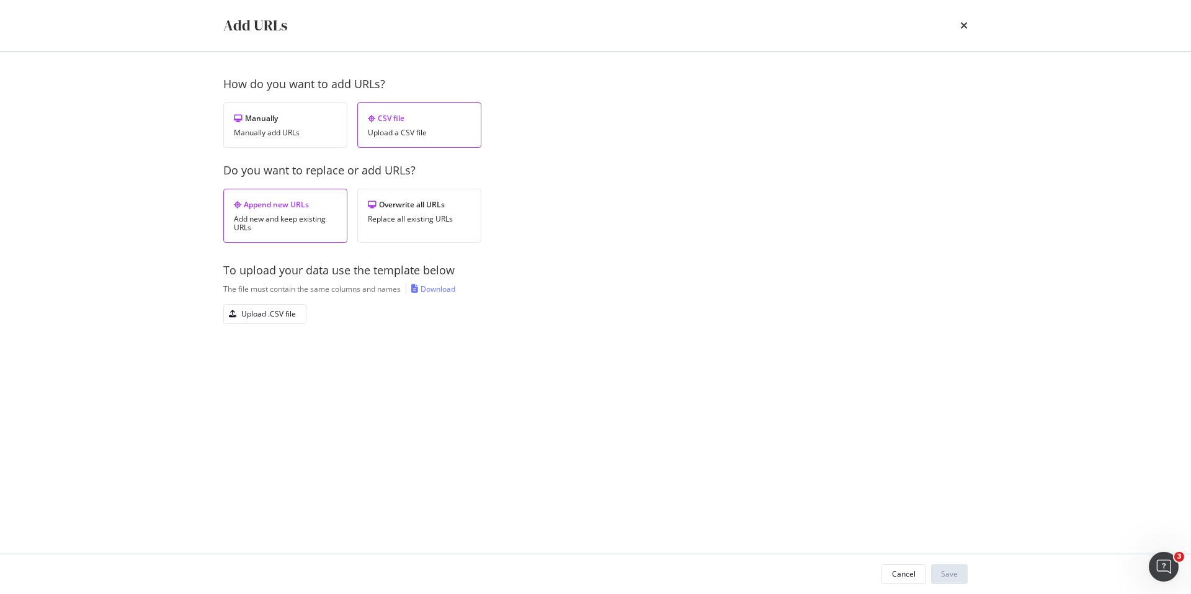
click at [447, 291] on div "Download" at bounding box center [438, 288] width 35 height 11
click at [269, 316] on div "Upload .CSV file" at bounding box center [268, 313] width 55 height 11
click at [954, 574] on div "Save" at bounding box center [949, 573] width 17 height 11
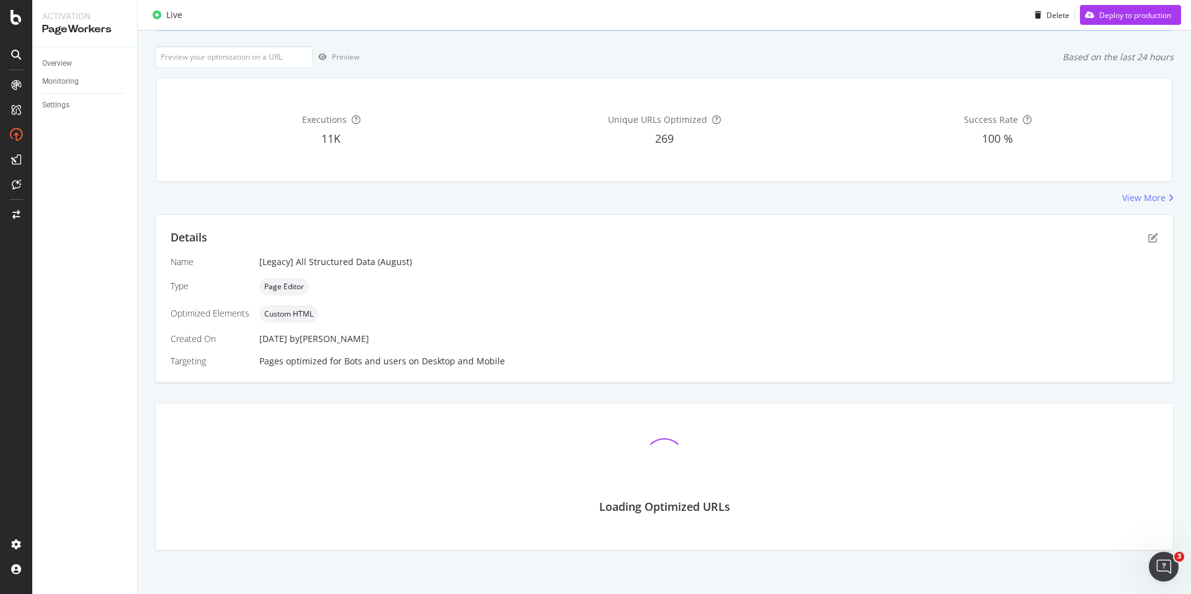
scroll to position [189, 0]
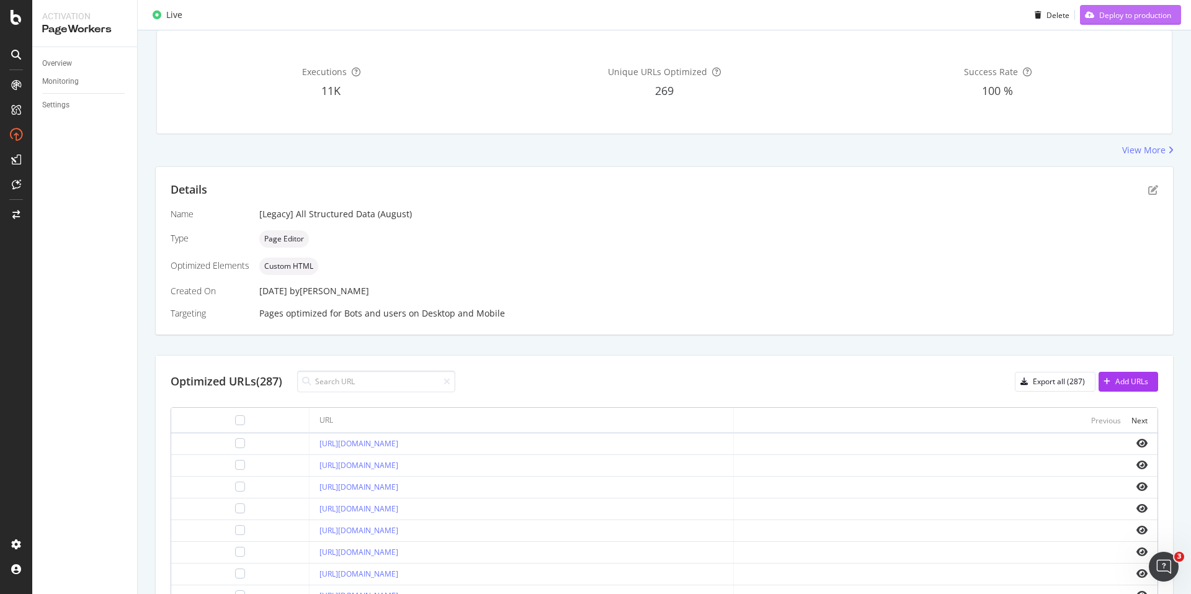
click at [1102, 24] on div "Deploy to production" at bounding box center [1125, 15] width 91 height 19
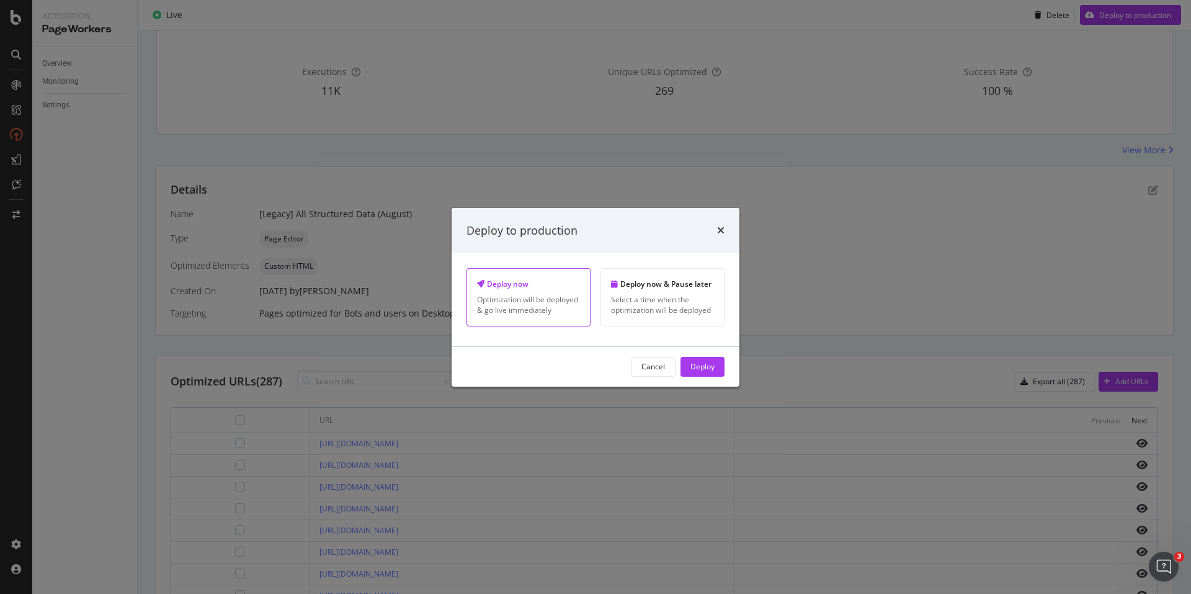
drag, startPoint x: 702, startPoint y: 363, endPoint x: 695, endPoint y: 455, distance: 92.7
click at [702, 362] on div "Deploy" at bounding box center [702, 366] width 24 height 11
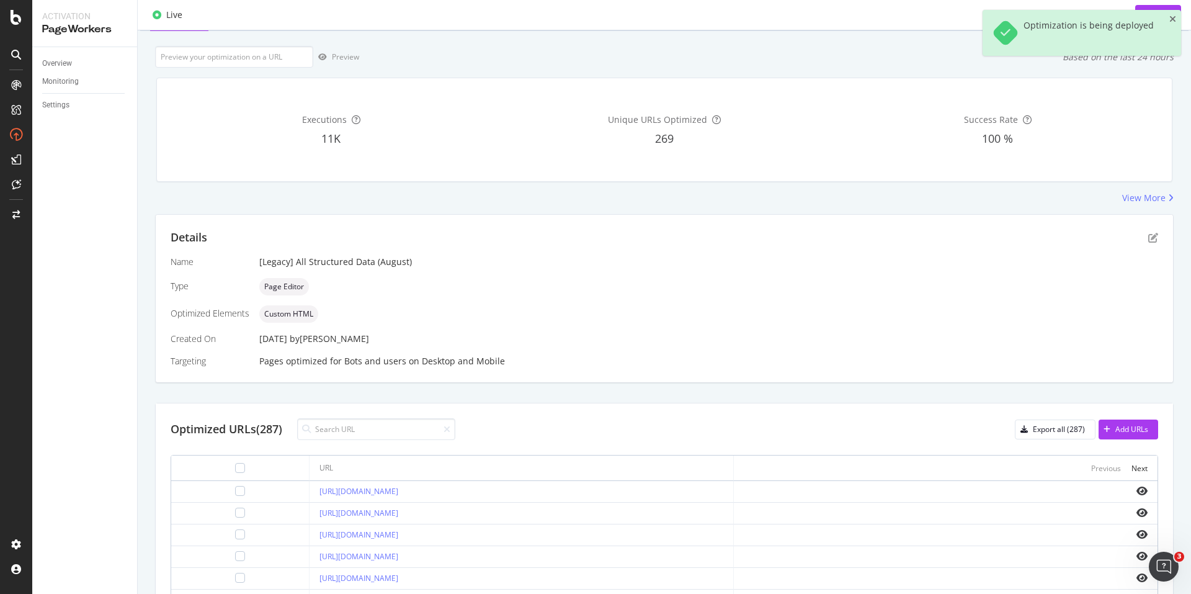
scroll to position [111, 0]
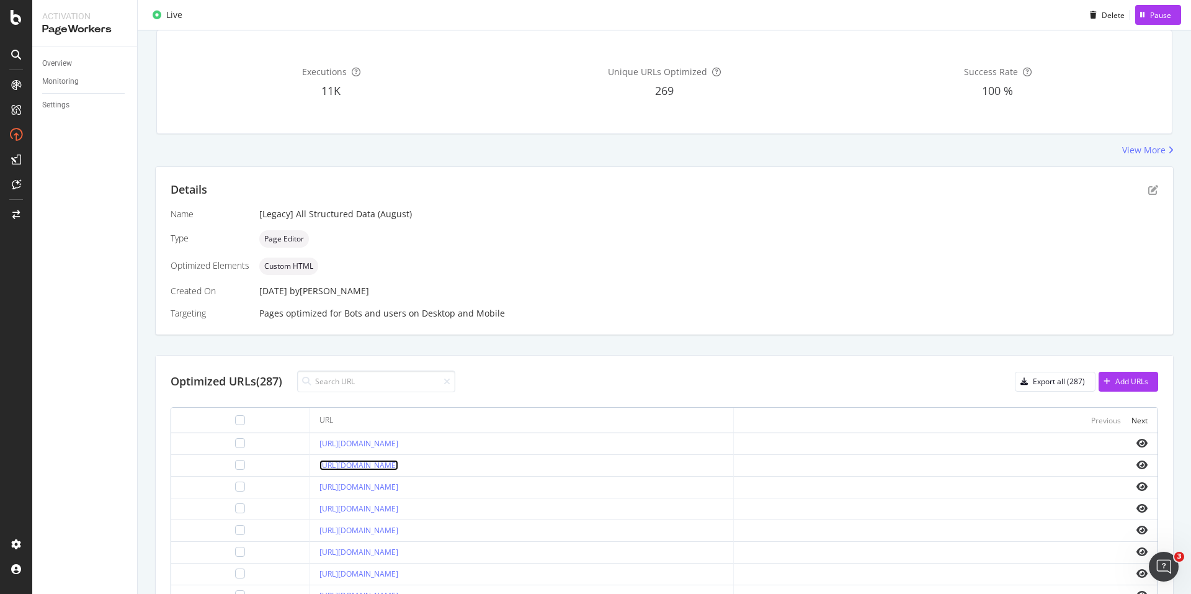
click at [398, 466] on link "[URL][DOMAIN_NAME]" at bounding box center [358, 465] width 79 height 11
click at [398, 486] on link "[URL][DOMAIN_NAME]" at bounding box center [358, 486] width 79 height 11
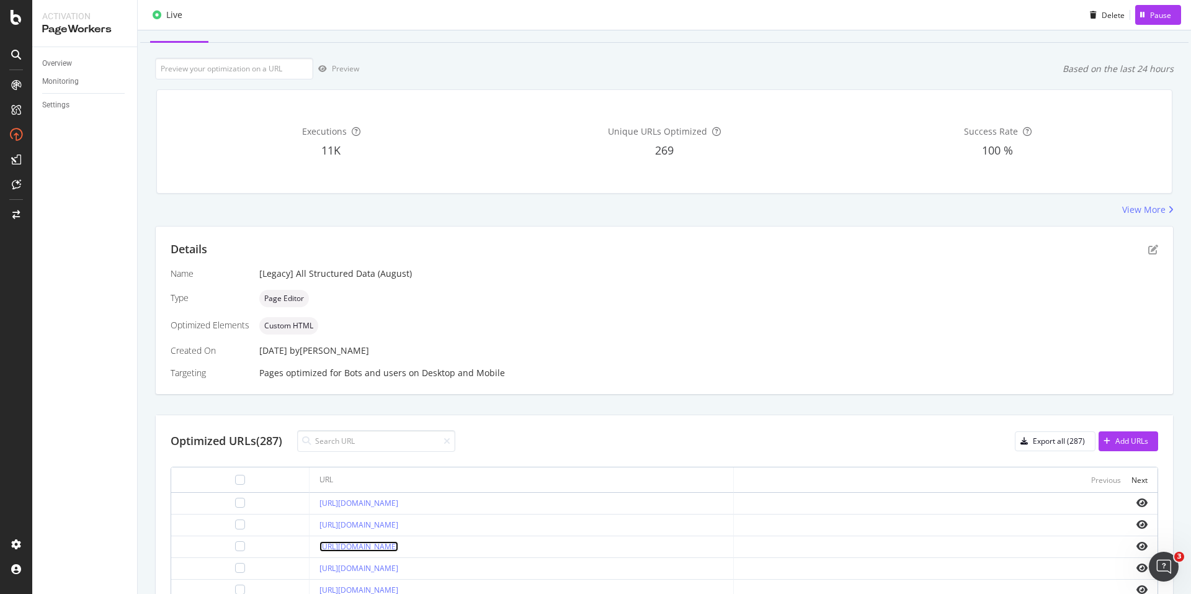
scroll to position [0, 0]
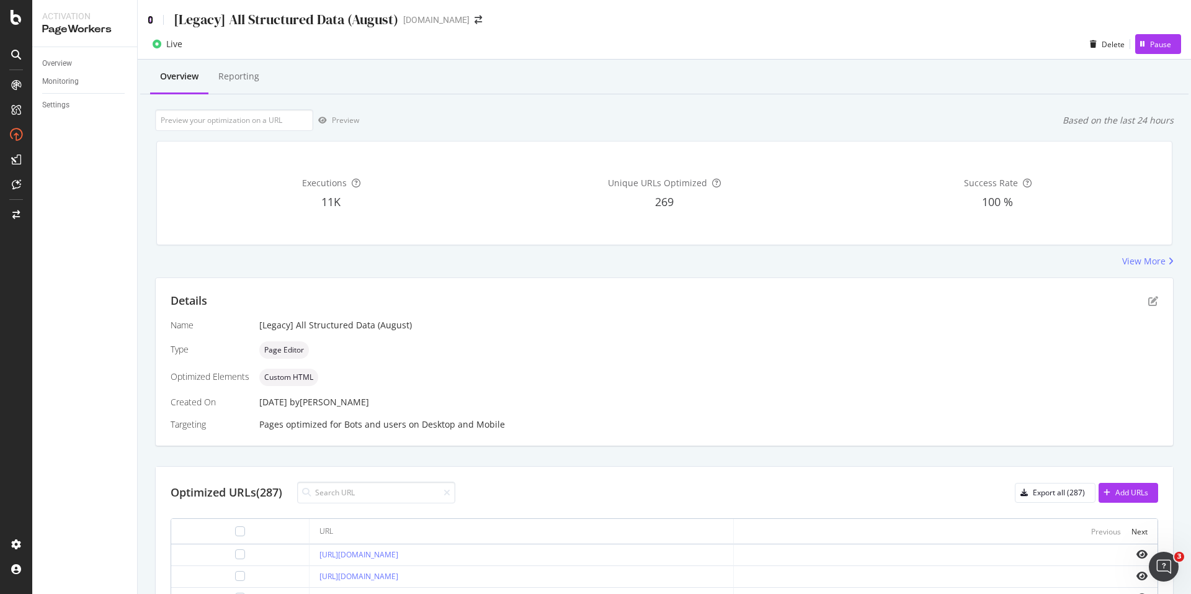
click at [151, 22] on icon at bounding box center [151, 20] width 6 height 9
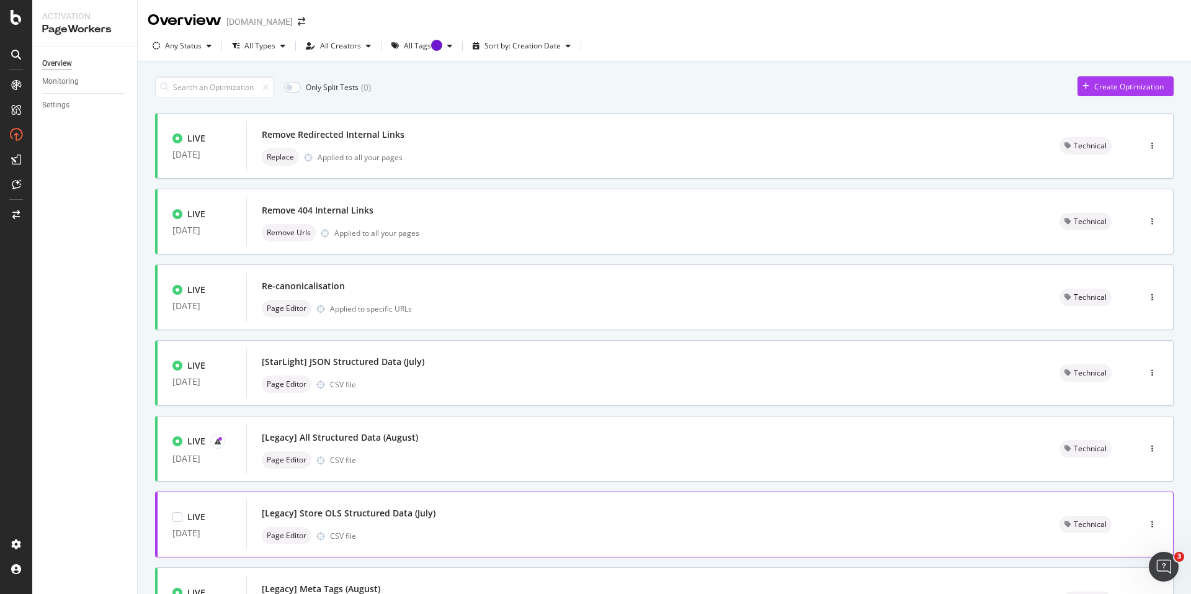
click at [466, 513] on div "[Legacy] Store OLS Structured Data (July)" at bounding box center [646, 512] width 768 height 17
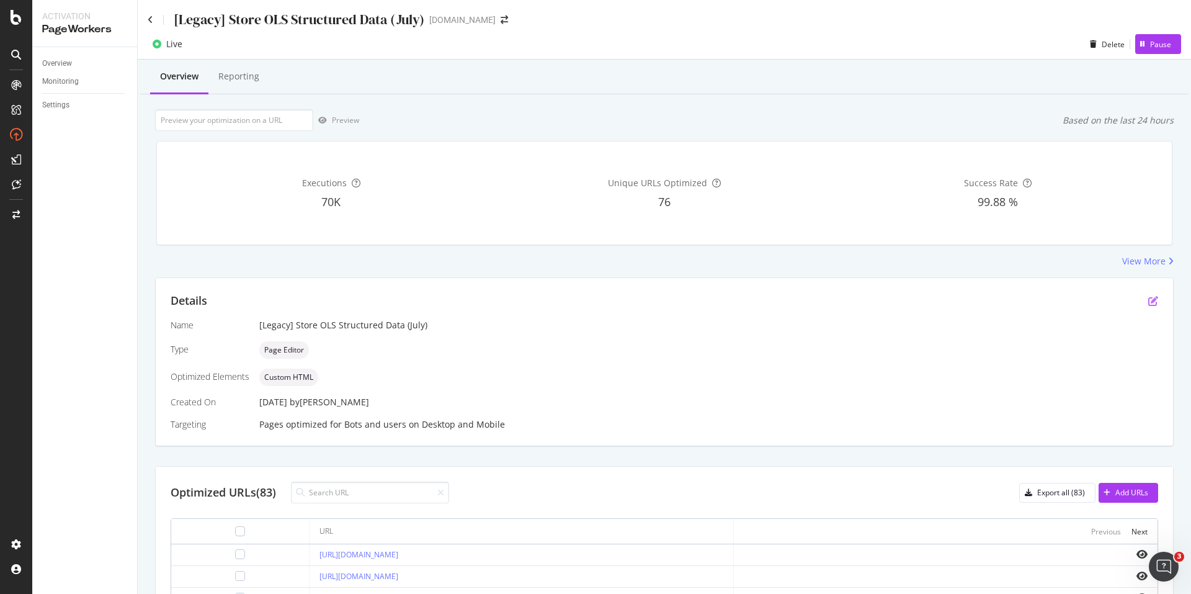
click at [1149, 303] on div "Details Name [Legacy] Store OLS Structured Data (July) Type Page Editor Optimiz…" at bounding box center [664, 361] width 1017 height 167
click at [1148, 303] on icon "pen-to-square" at bounding box center [1153, 301] width 10 height 10
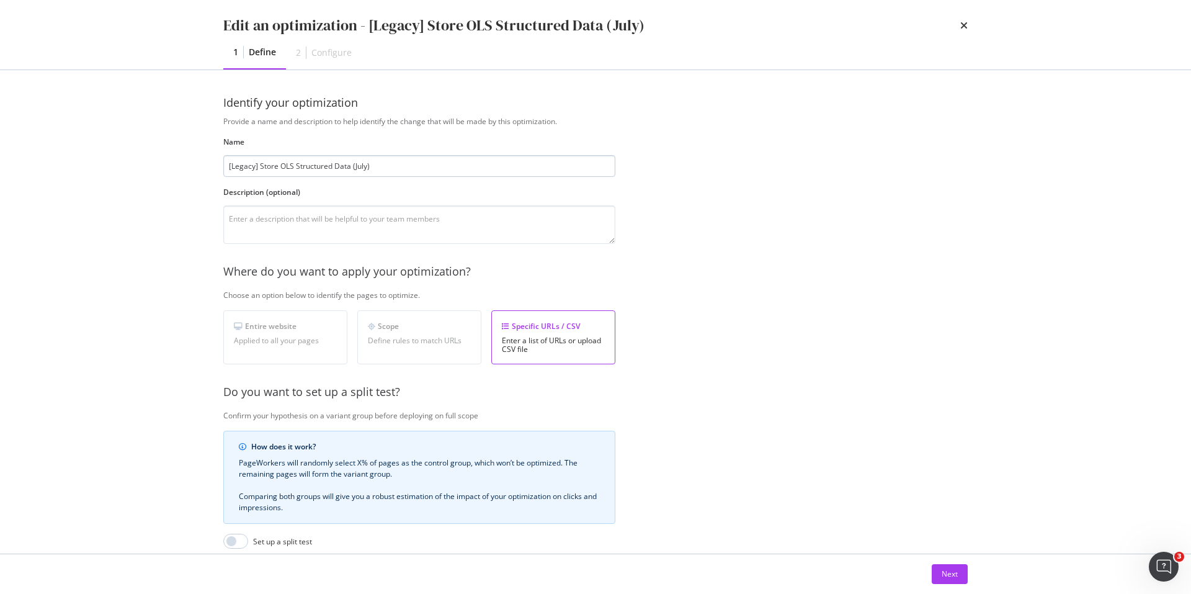
click at [363, 162] on input "[Legacy] Store OLS Structured Data (July)" at bounding box center [419, 166] width 392 height 22
click at [362, 162] on input "[Legacy] Store OLS Structured Data (July)" at bounding box center [419, 166] width 392 height 22
type input "[Legacy] Store OLS Structured Data (August)"
click at [938, 570] on button "Next" at bounding box center [950, 574] width 36 height 20
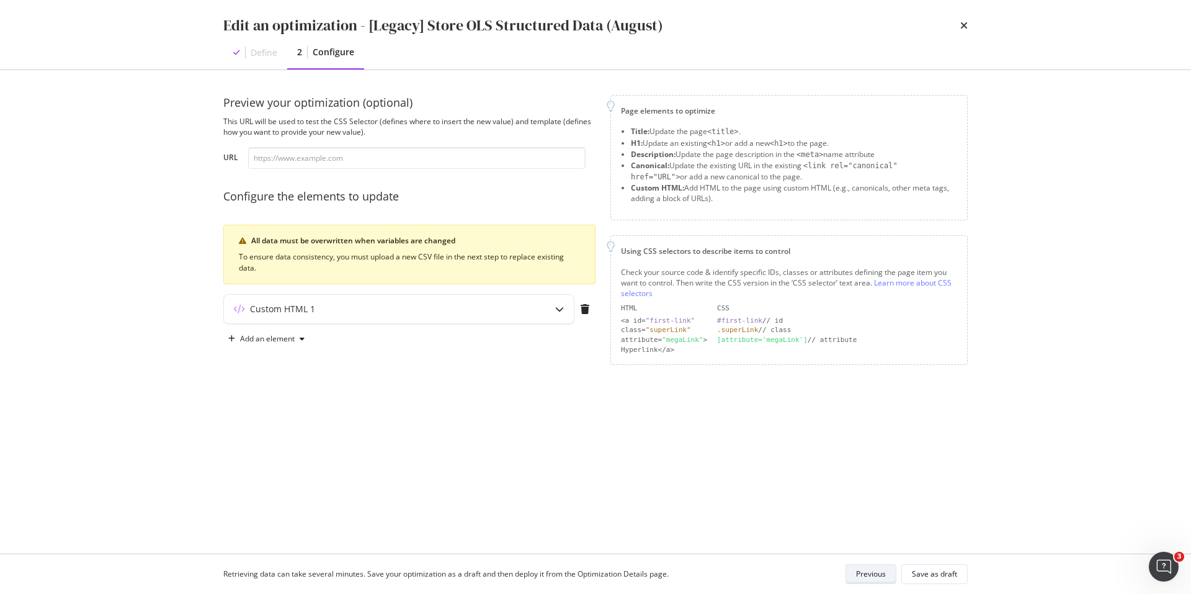
click at [938, 570] on div "Save as draft" at bounding box center [934, 573] width 45 height 11
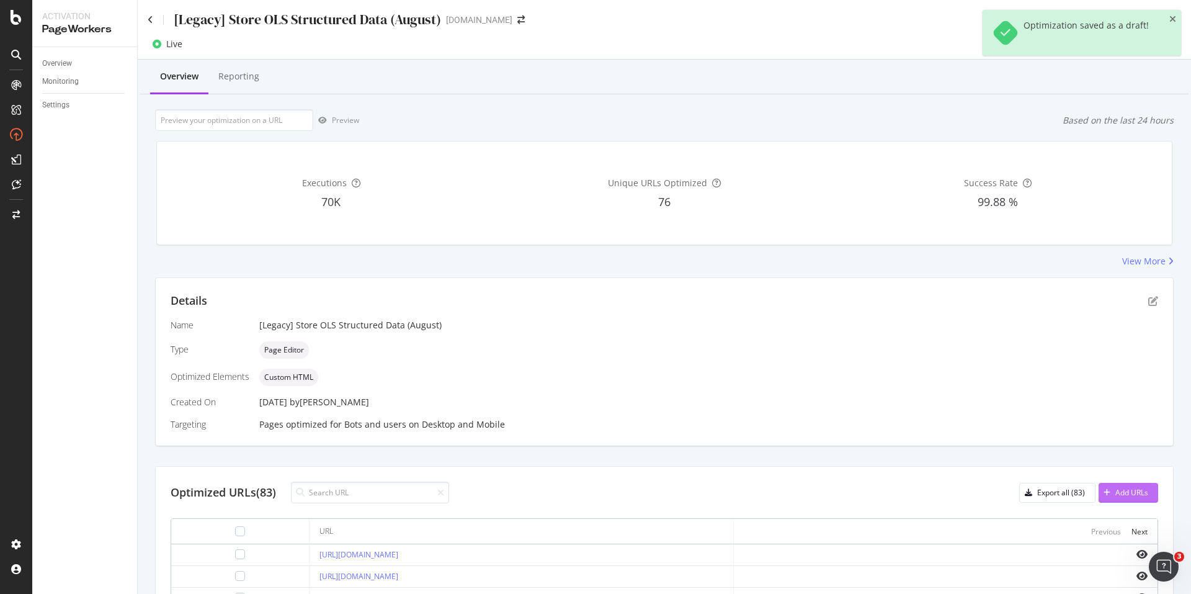
click at [1123, 494] on div "Add URLs" at bounding box center [1131, 492] width 33 height 11
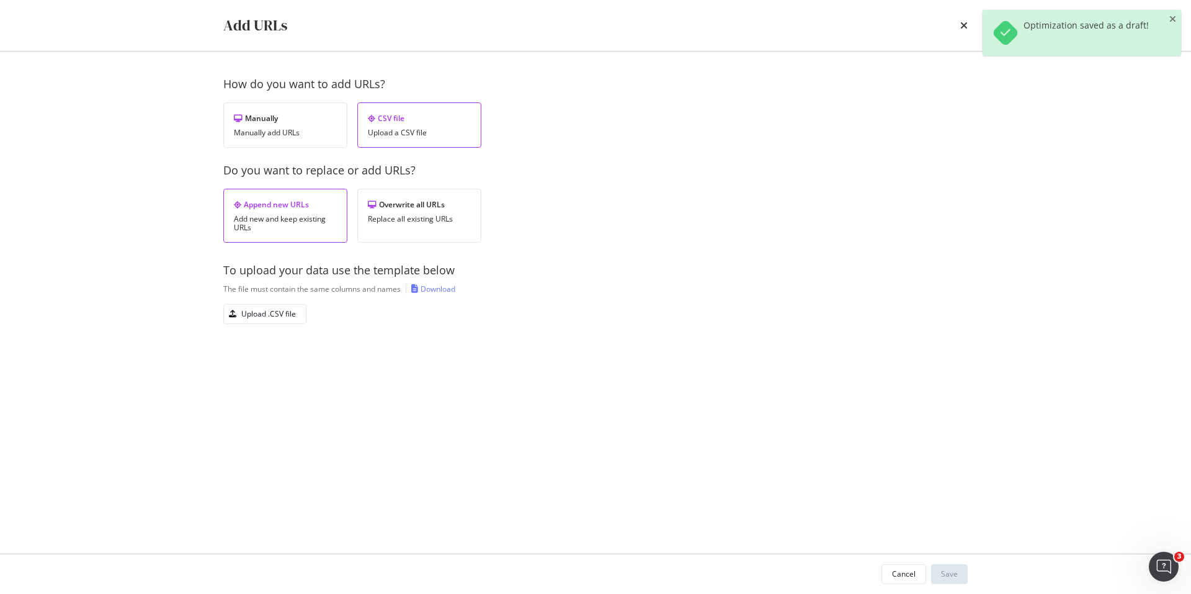
click at [434, 287] on div "Download" at bounding box center [438, 288] width 35 height 11
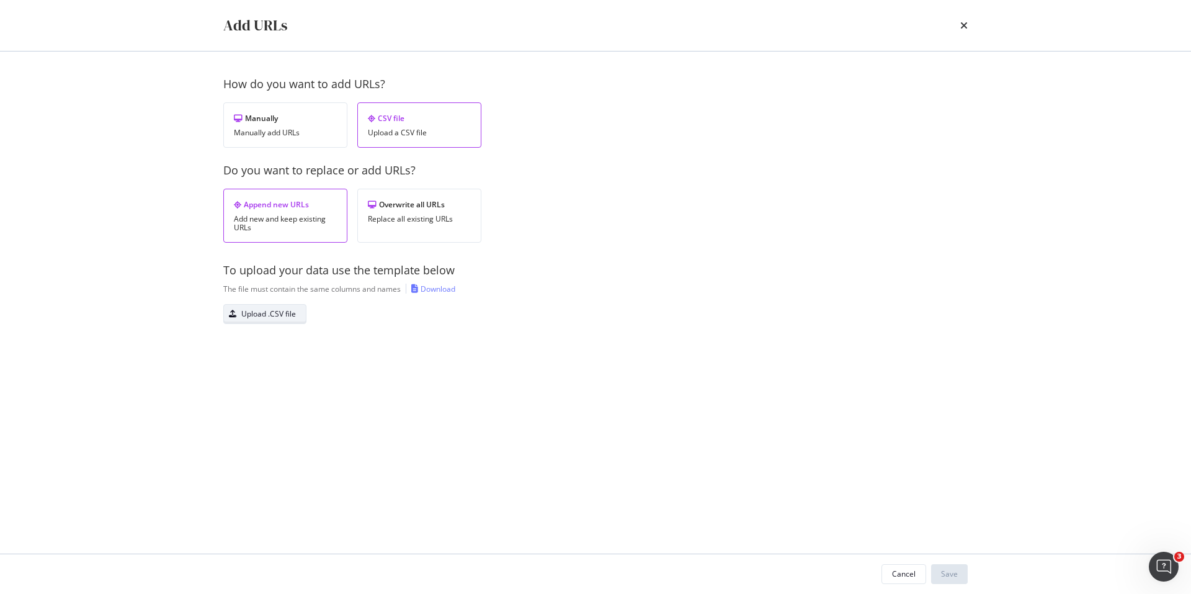
click at [292, 314] on div "Upload .CSV file" at bounding box center [268, 313] width 55 height 11
click at [952, 576] on div "Save" at bounding box center [949, 573] width 17 height 11
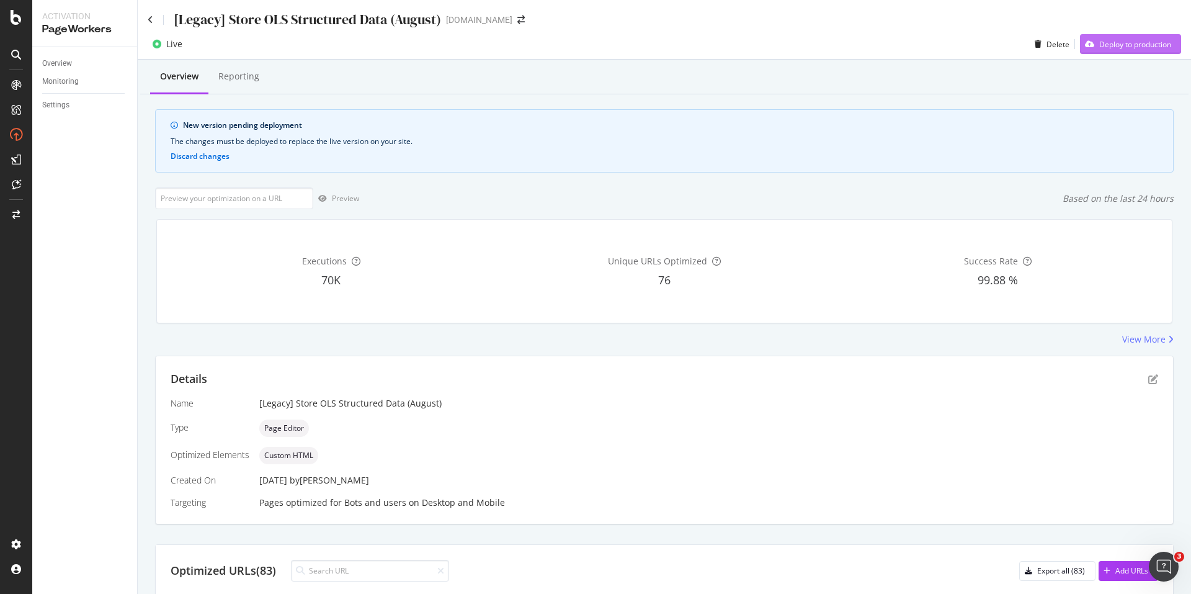
click at [1099, 40] on div "Deploy to production" at bounding box center [1135, 44] width 72 height 11
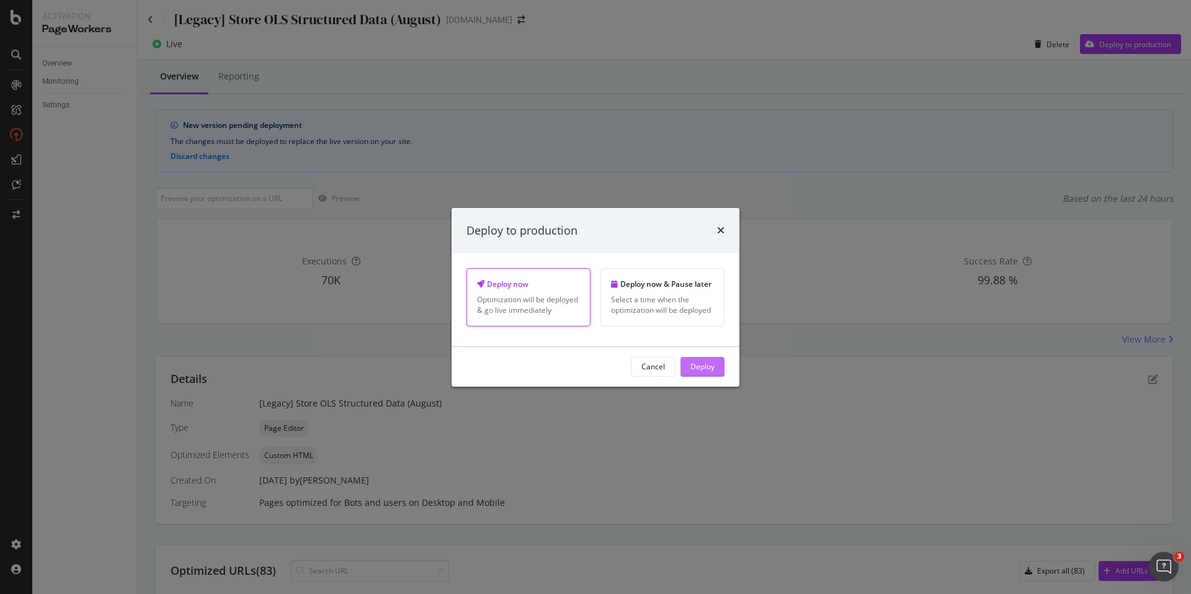
click at [708, 365] on div "Deploy" at bounding box center [702, 366] width 24 height 11
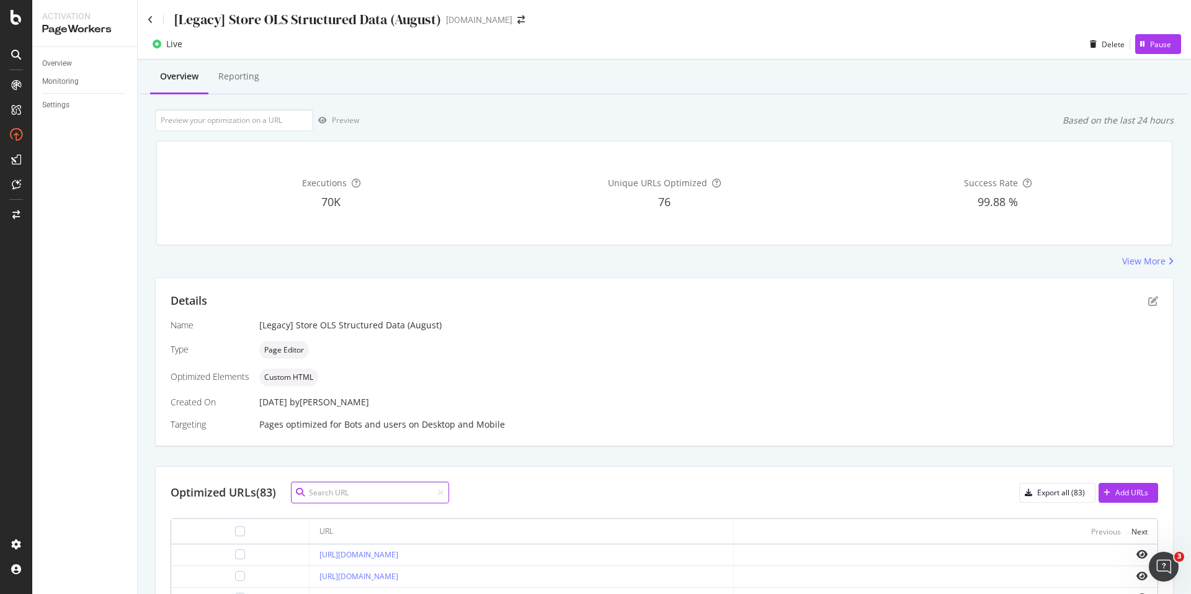
click at [383, 482] on input at bounding box center [370, 492] width 158 height 22
paste input "[URL][DOMAIN_NAME]"
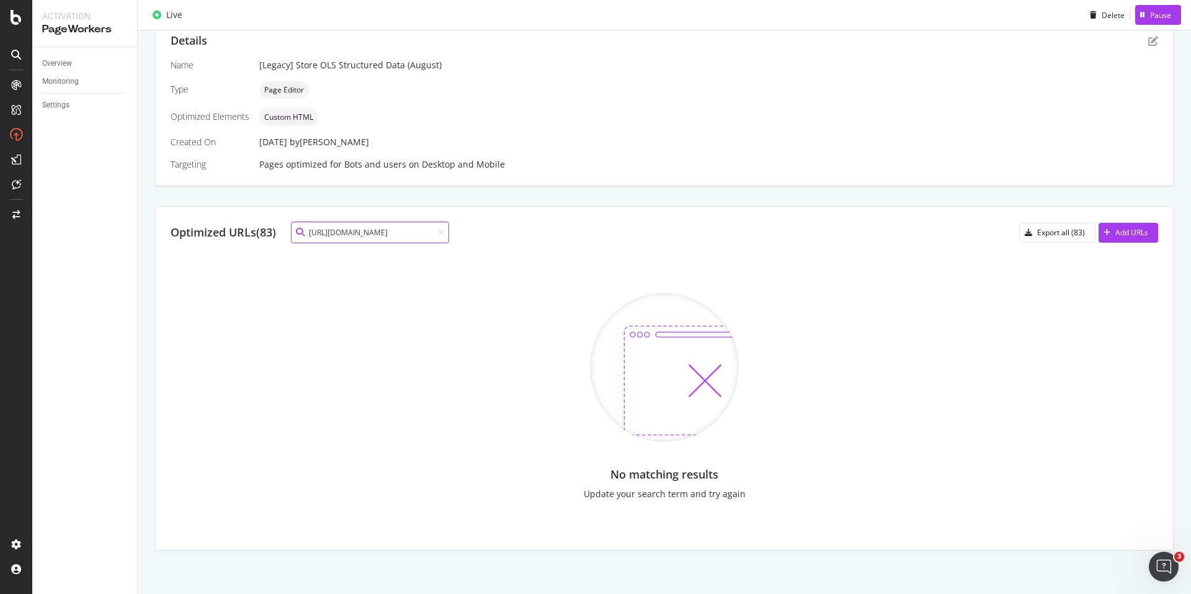
scroll to position [0, 148]
drag, startPoint x: 403, startPoint y: 239, endPoint x: 450, endPoint y: 274, distance: 58.1
click at [442, 274] on div "Optimized URLs (83) https://www.starhub.com/personal/store/homehub/browse/produ…" at bounding box center [664, 378] width 1017 height 343
type input "[URL][DOMAIN_NAME]"
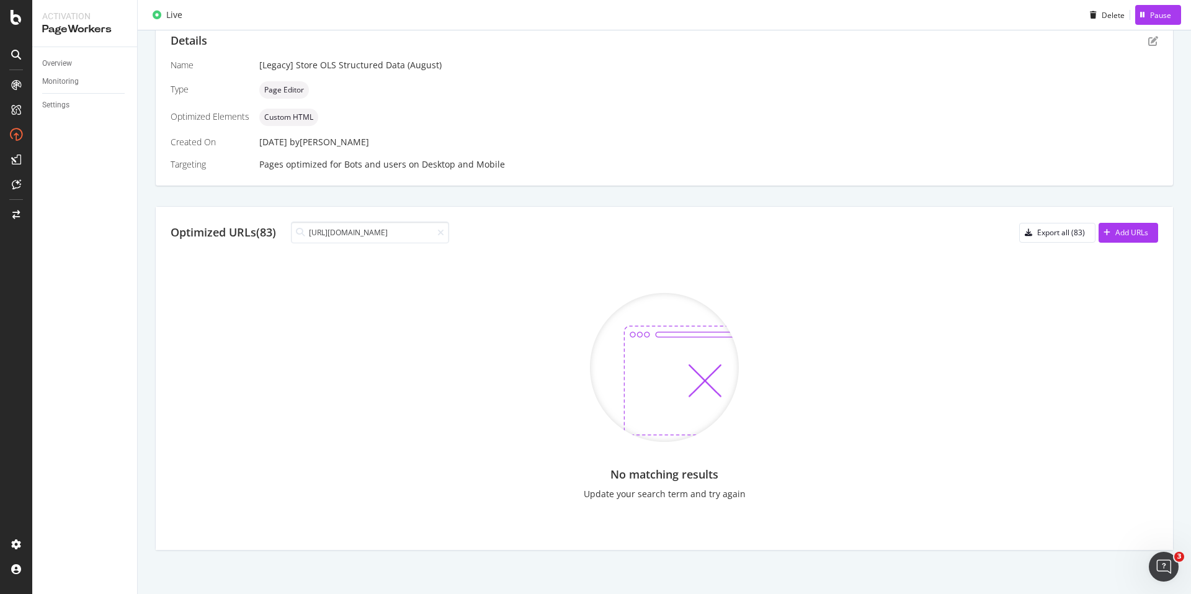
click at [538, 270] on div "No matching results Update your search term and try again" at bounding box center [664, 396] width 987 height 277
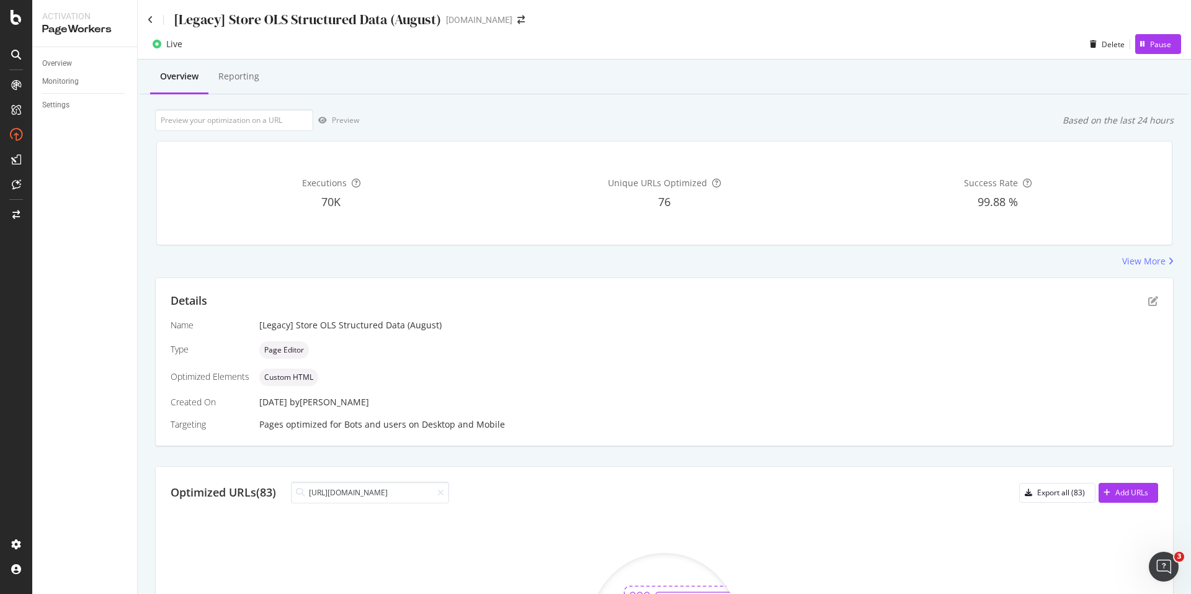
click at [140, 19] on div "[Legacy] Store OLS Structured Data (August) starhub.com" at bounding box center [664, 14] width 1053 height 29
click at [145, 19] on div "[Legacy] Store OLS Structured Data (August) starhub.com" at bounding box center [664, 14] width 1053 height 29
click at [148, 19] on icon at bounding box center [151, 20] width 6 height 9
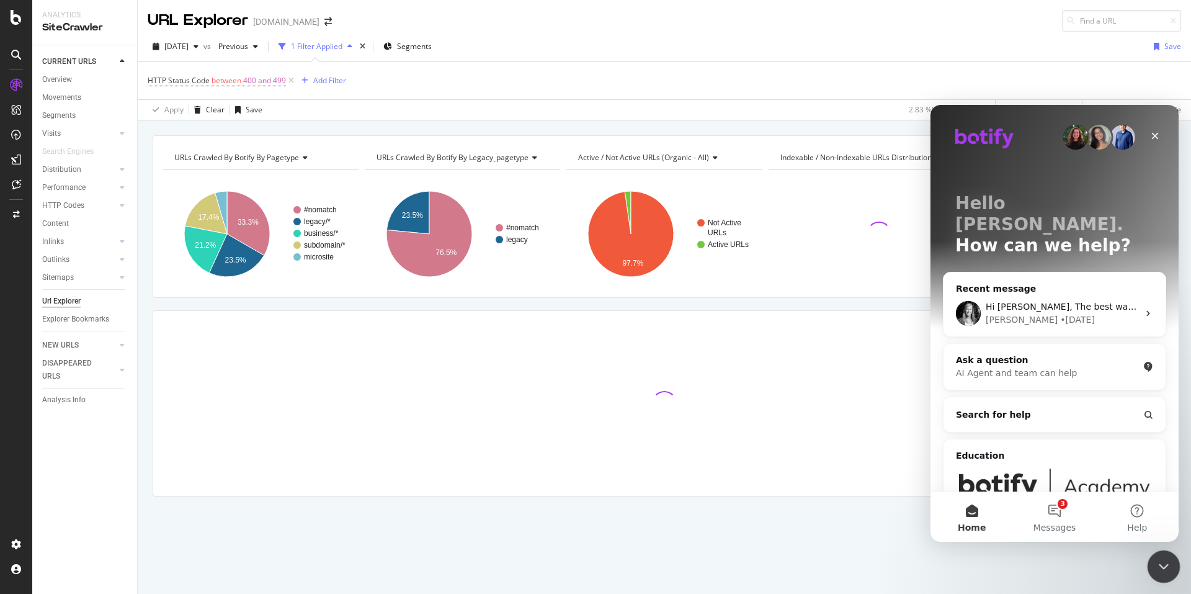
click at [1159, 571] on icon "Close Intercom Messenger" at bounding box center [1161, 564] width 15 height 15
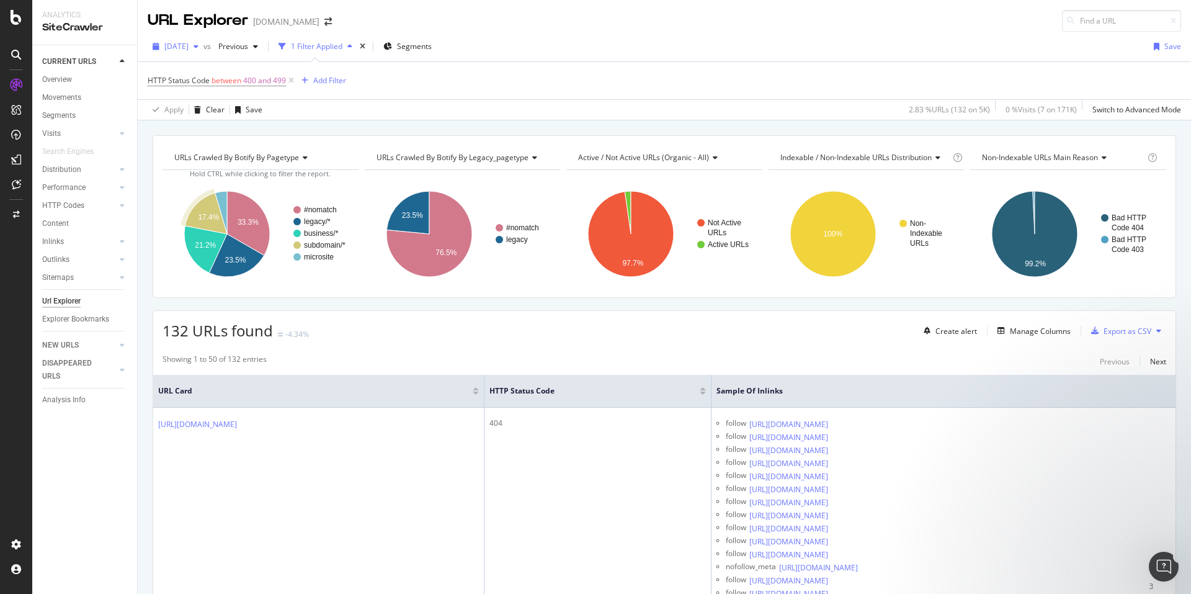
click at [203, 55] on div "2025 Aug. 20th" at bounding box center [176, 46] width 56 height 19
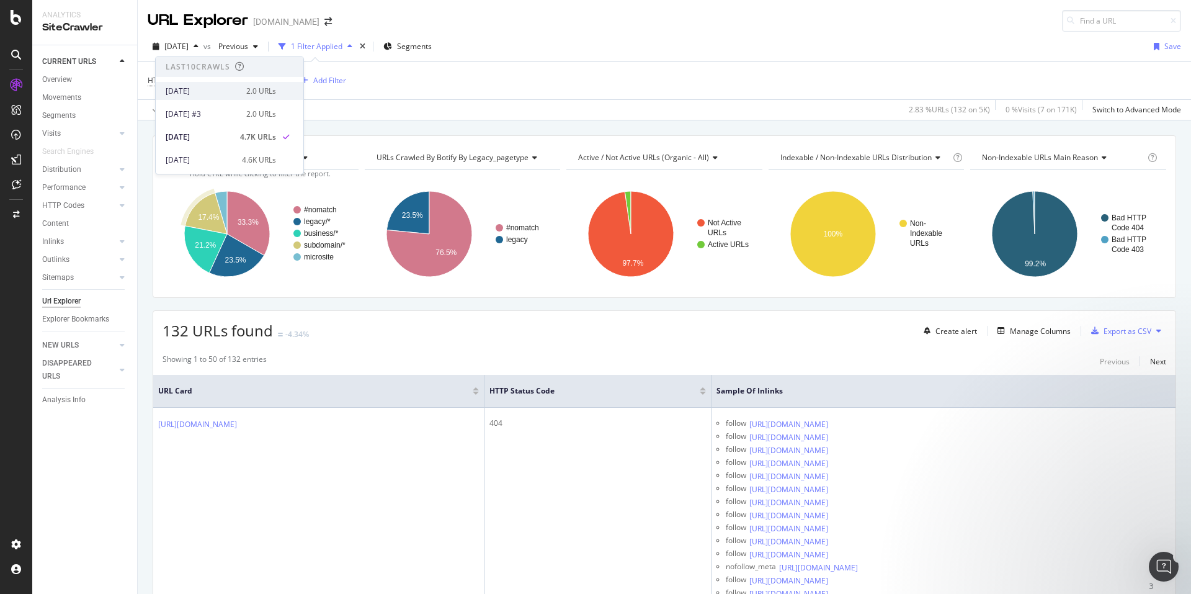
click at [271, 92] on div "2.0 URLs" at bounding box center [261, 91] width 30 height 11
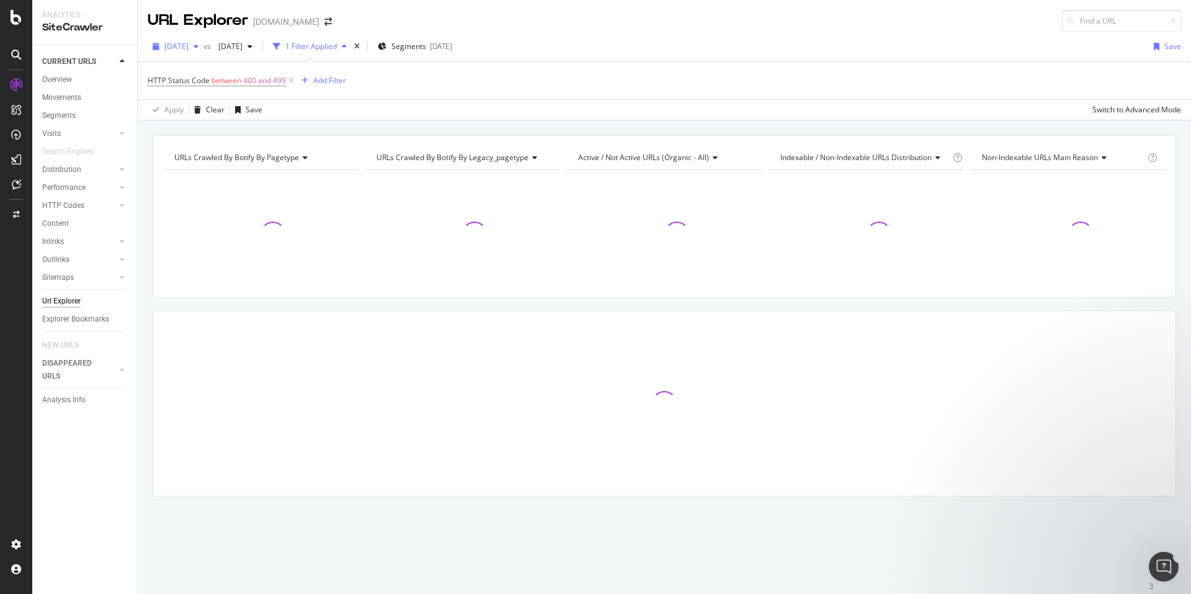
click at [189, 45] on span "2025 Aug. 24th" at bounding box center [176, 46] width 24 height 11
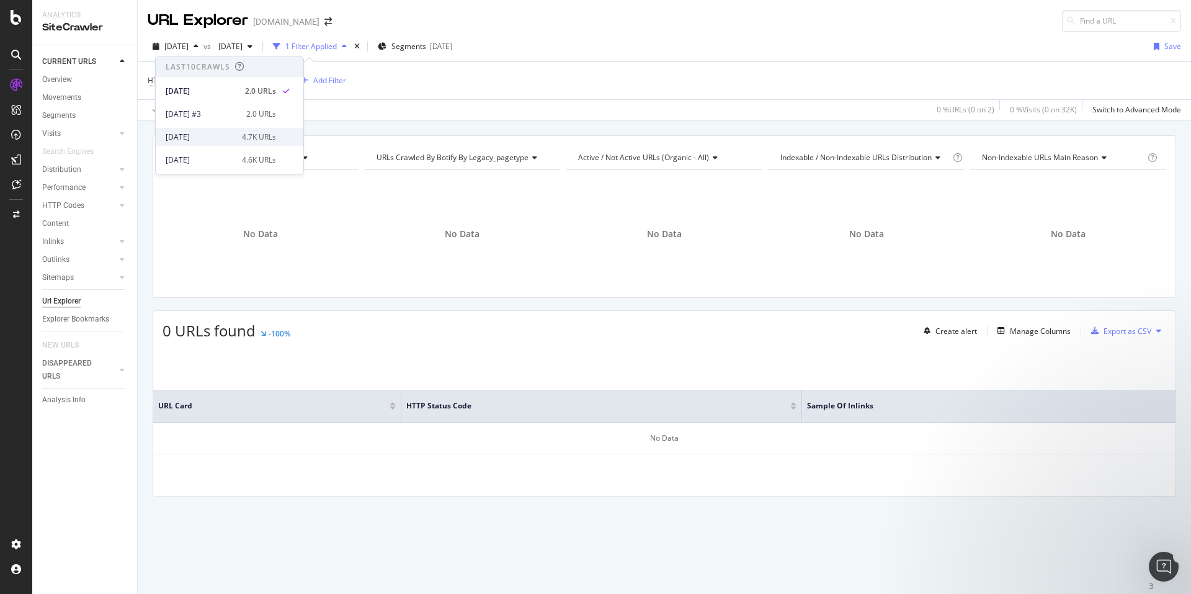
click at [271, 131] on div "4.7K URLs" at bounding box center [259, 136] width 34 height 11
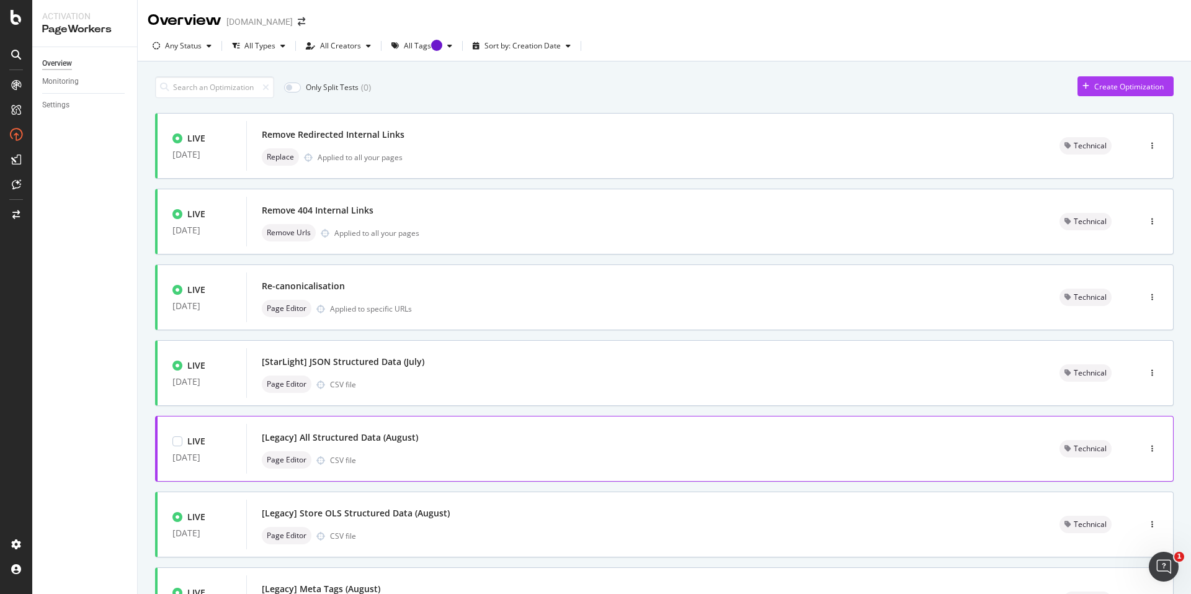
click at [454, 459] on div "Page Editor CSV file" at bounding box center [646, 459] width 768 height 17
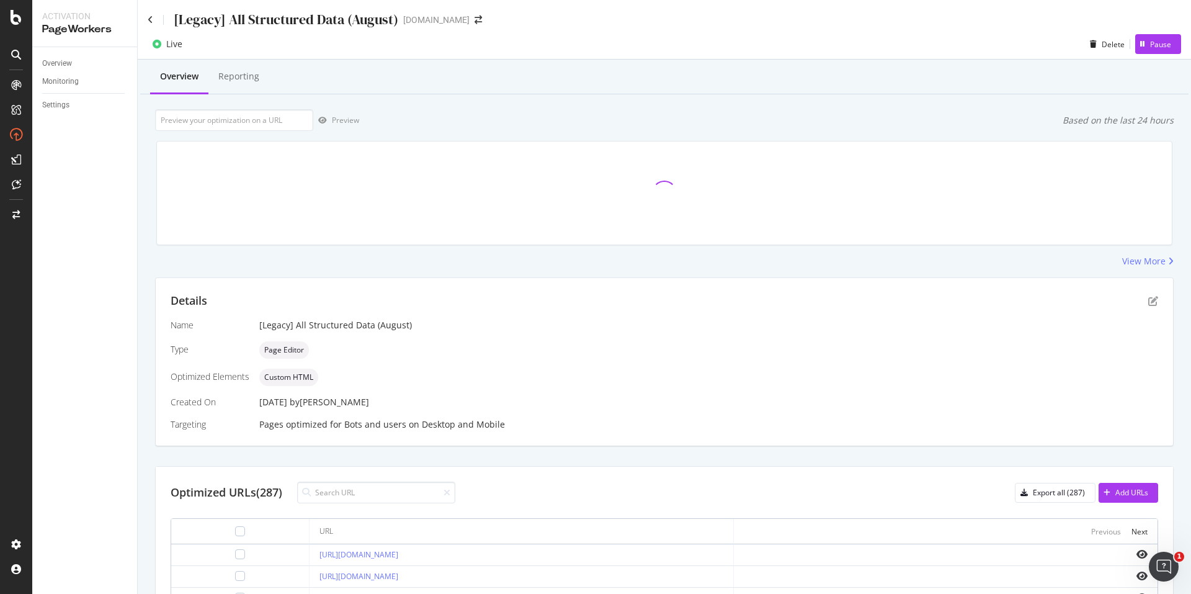
type input "[URL][DOMAIN_NAME]"
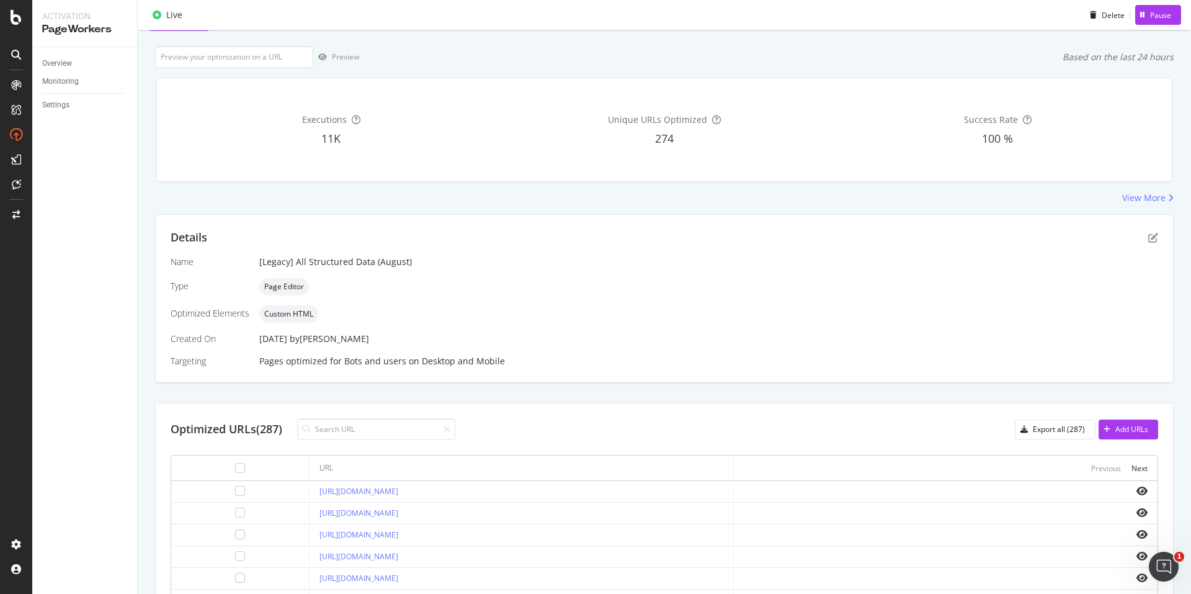
scroll to position [260, 0]
